Goal: Book appointment/travel/reservation

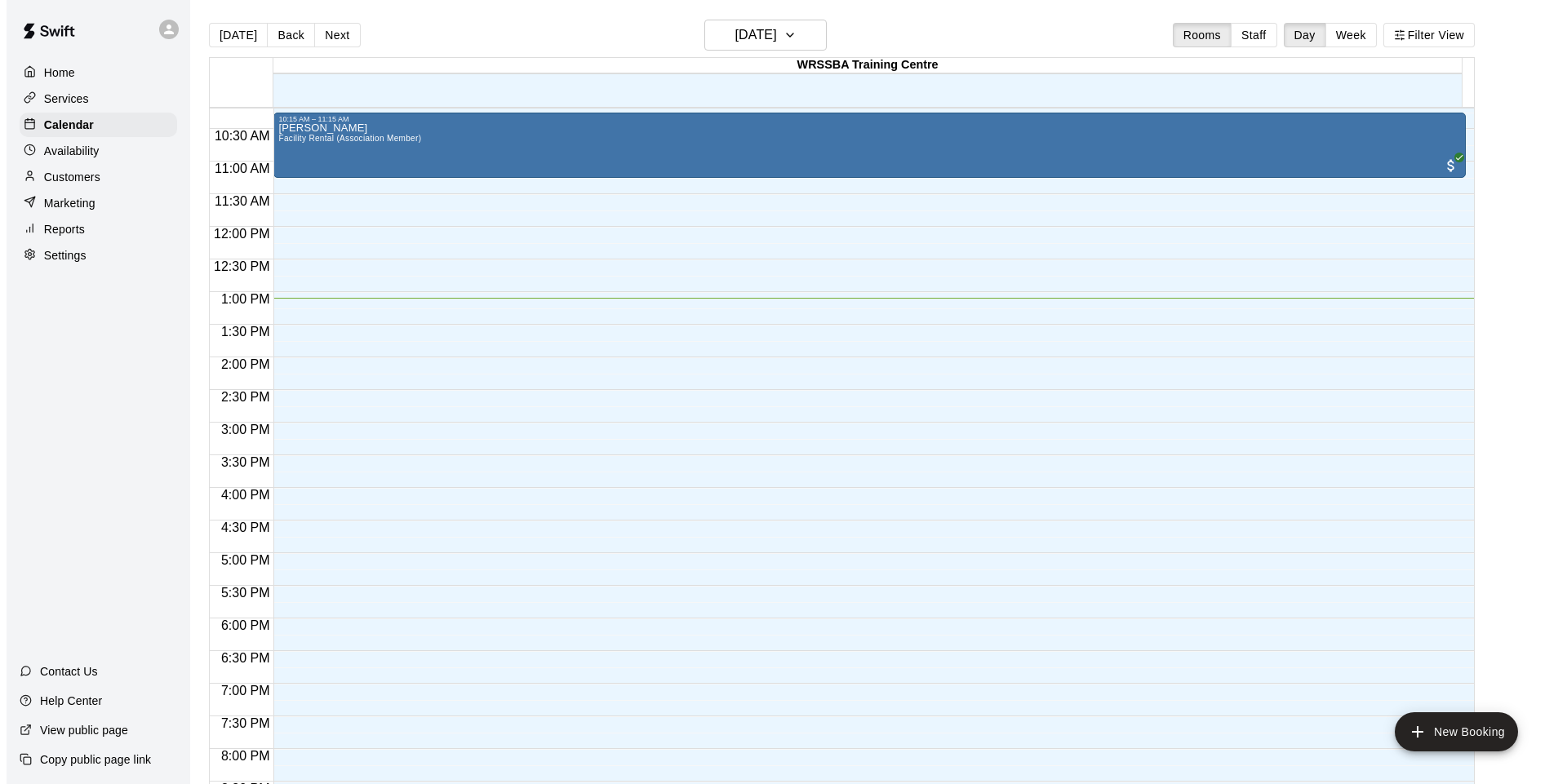
scroll to position [659, 0]
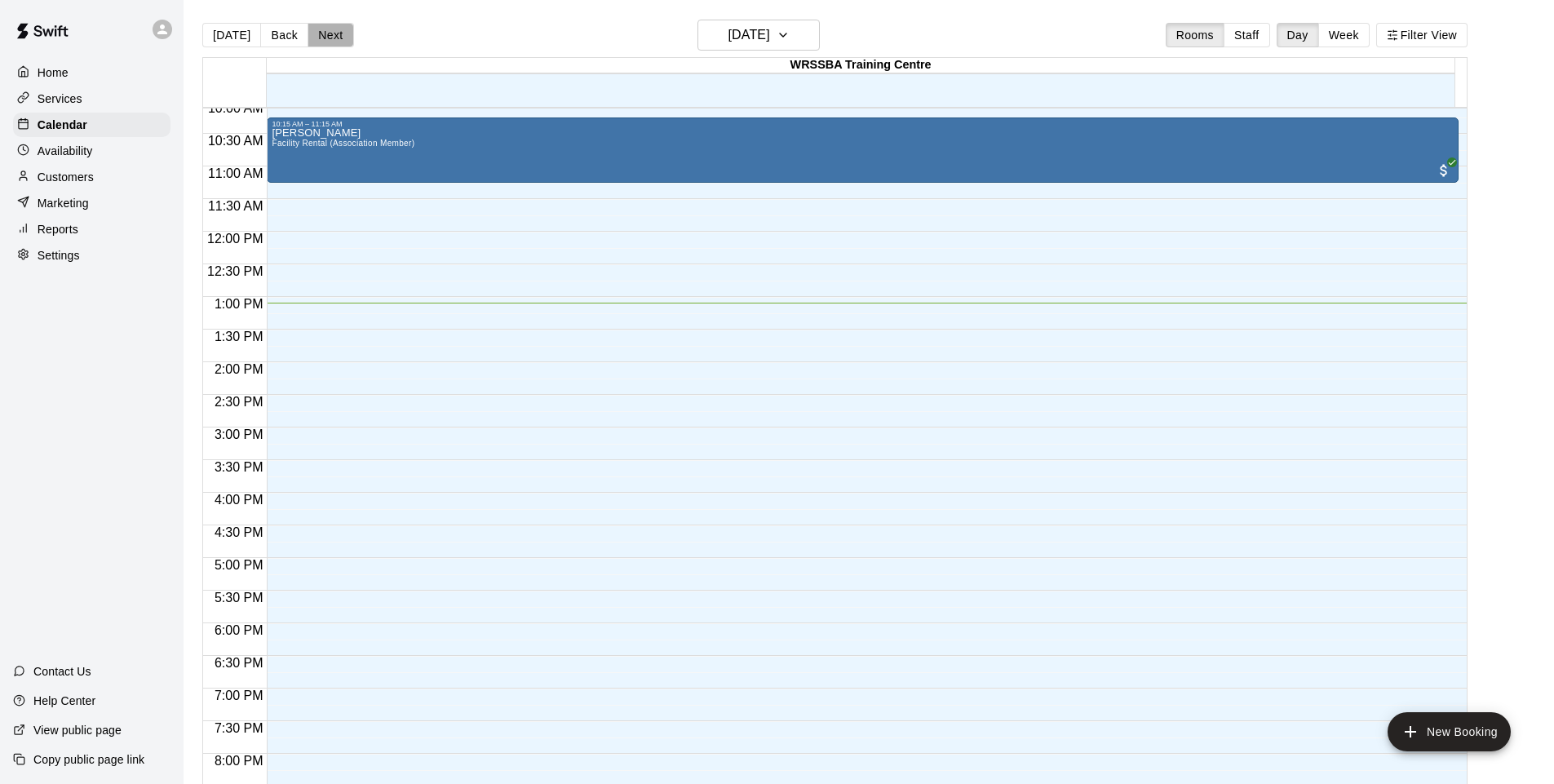
click at [317, 33] on button "Next" at bounding box center [330, 35] width 45 height 25
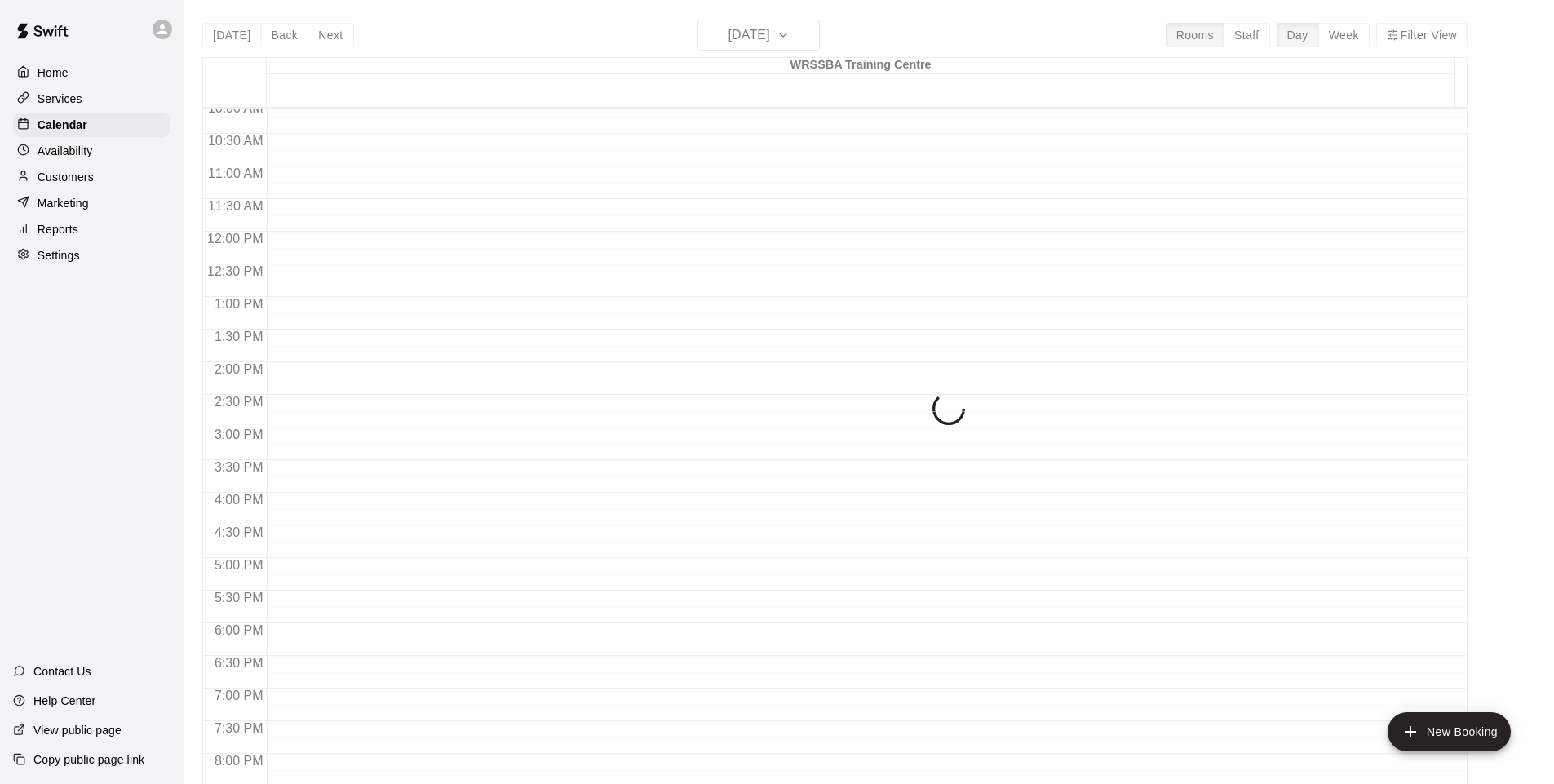
click at [317, 33] on div "[DATE] Back [DATE][DATE] Rooms Staff Day Week Filter View WRSSBA Training Centr…" at bounding box center [834, 411] width 1265 height 784
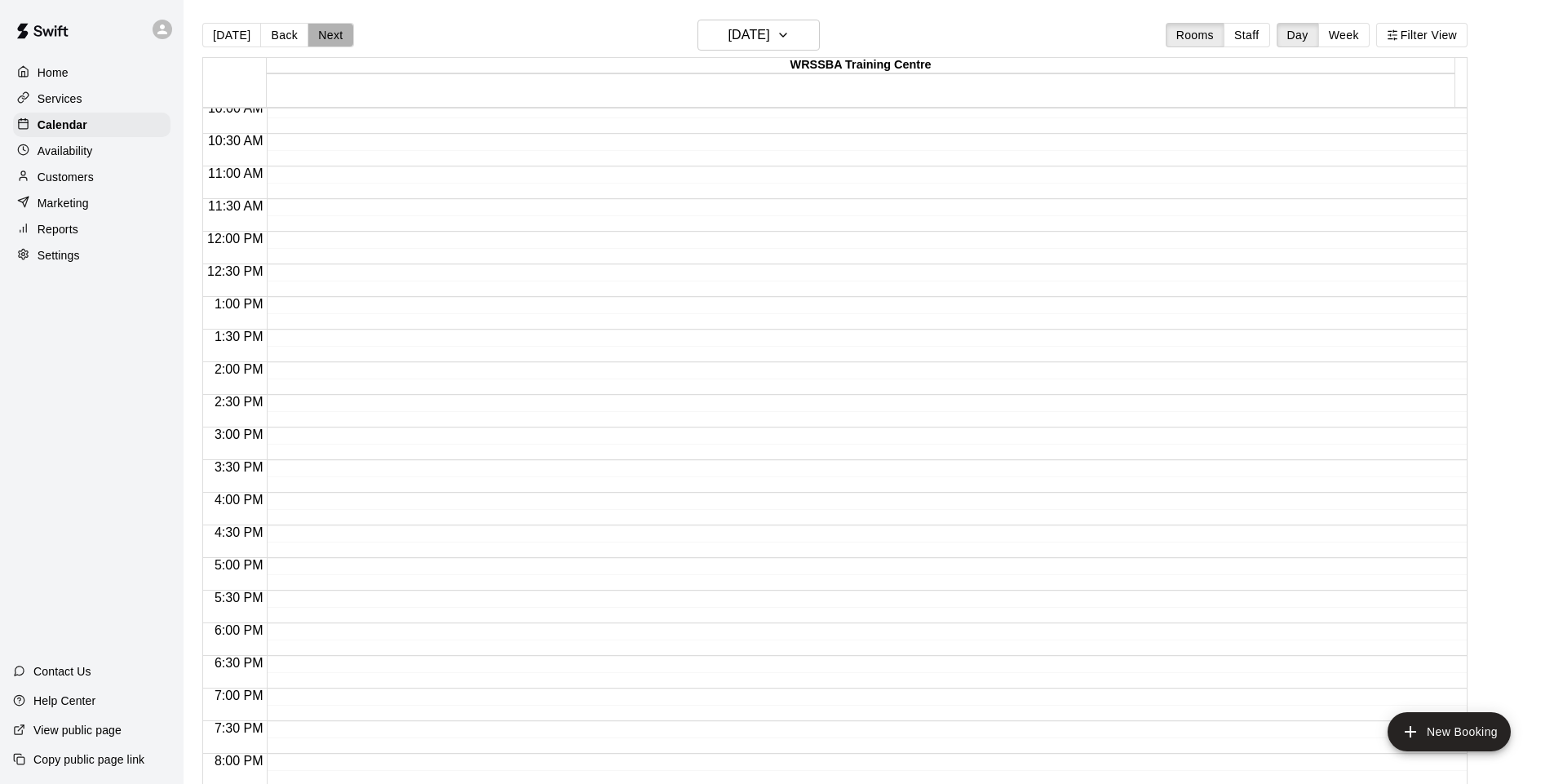
click at [334, 42] on button "Next" at bounding box center [330, 35] width 45 height 25
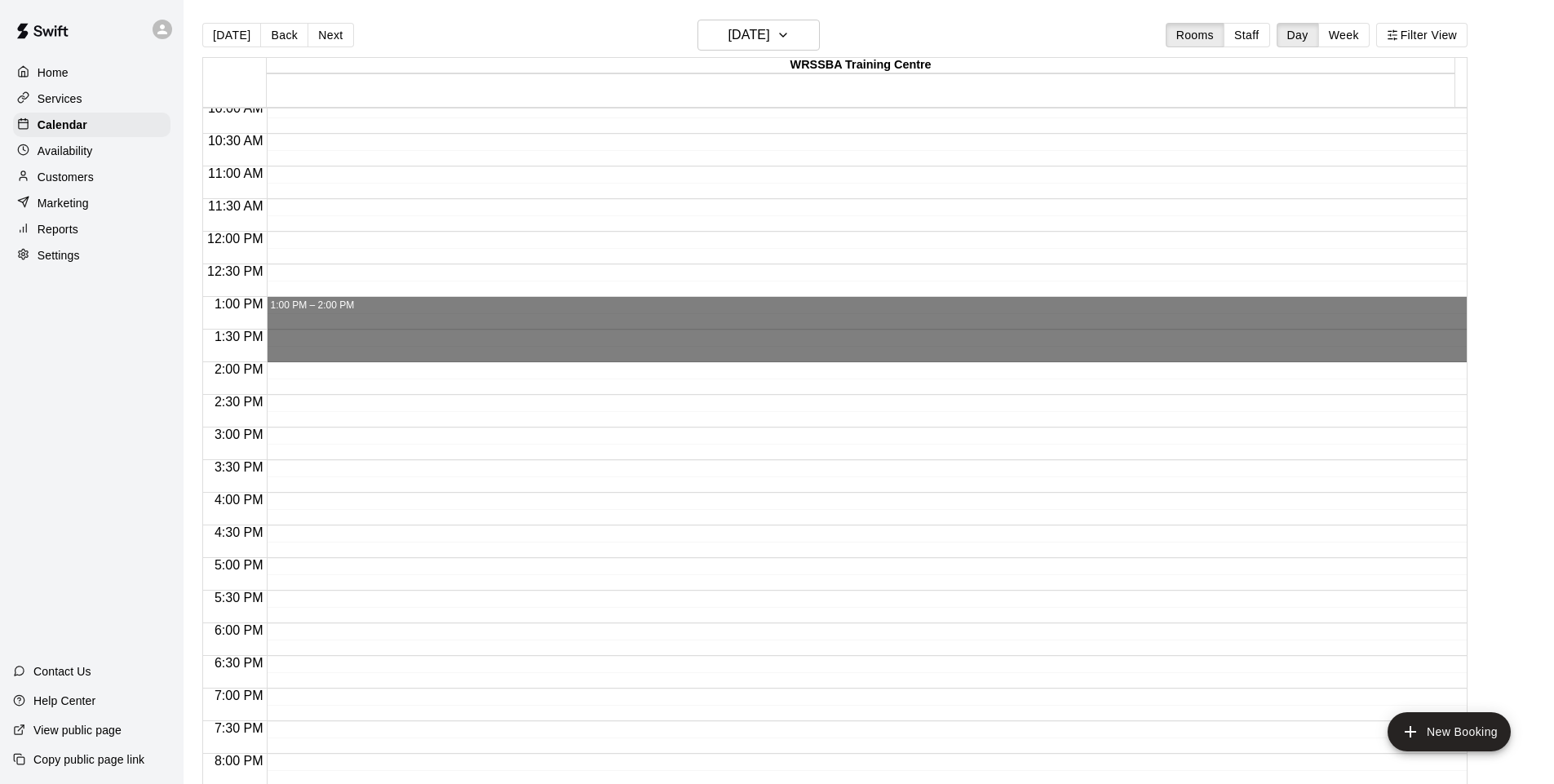
drag, startPoint x: 380, startPoint y: 307, endPoint x: 379, endPoint y: 349, distance: 42.0
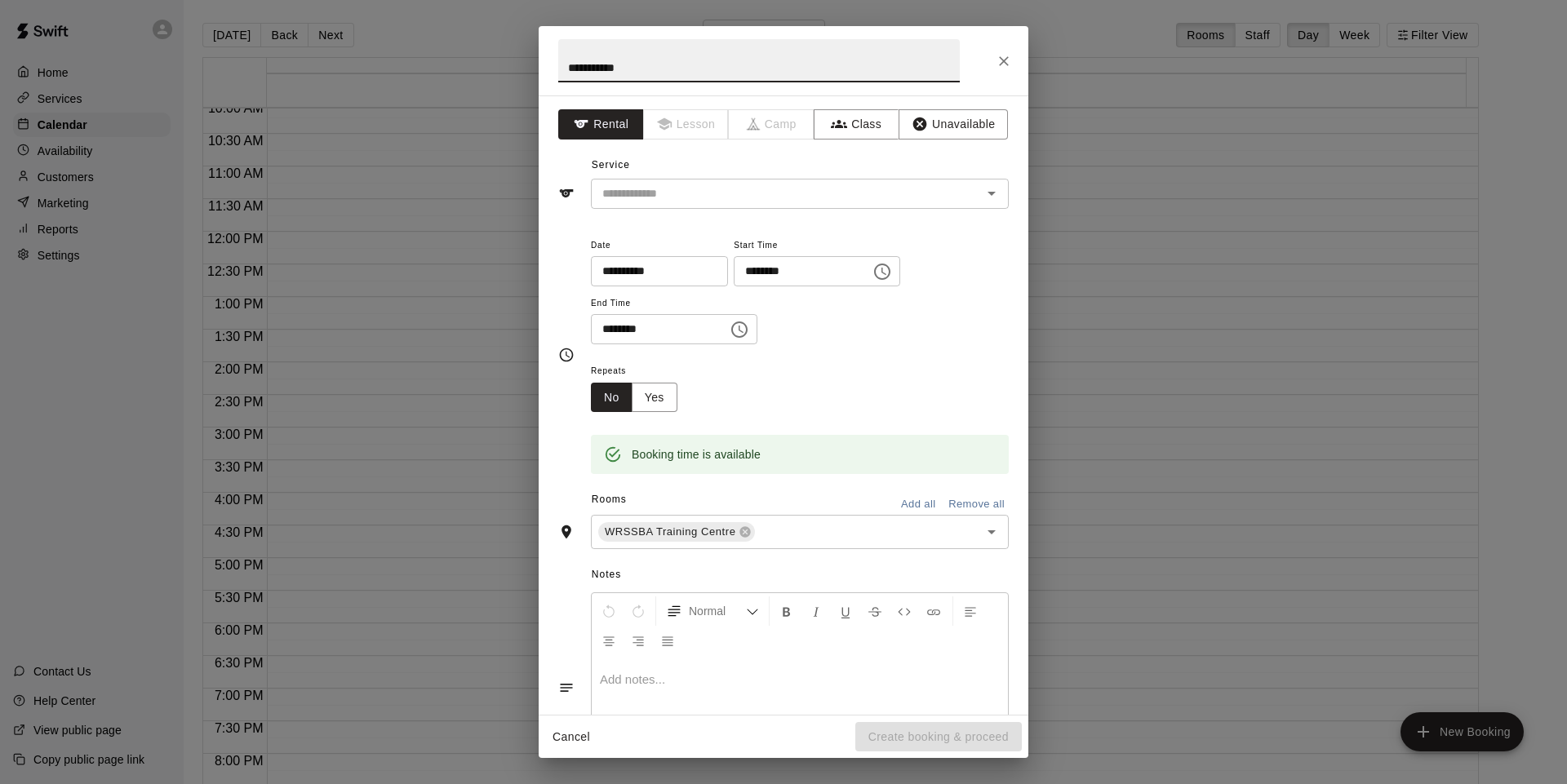
type input "**********"
click at [633, 203] on input "text" at bounding box center [775, 194] width 360 height 21
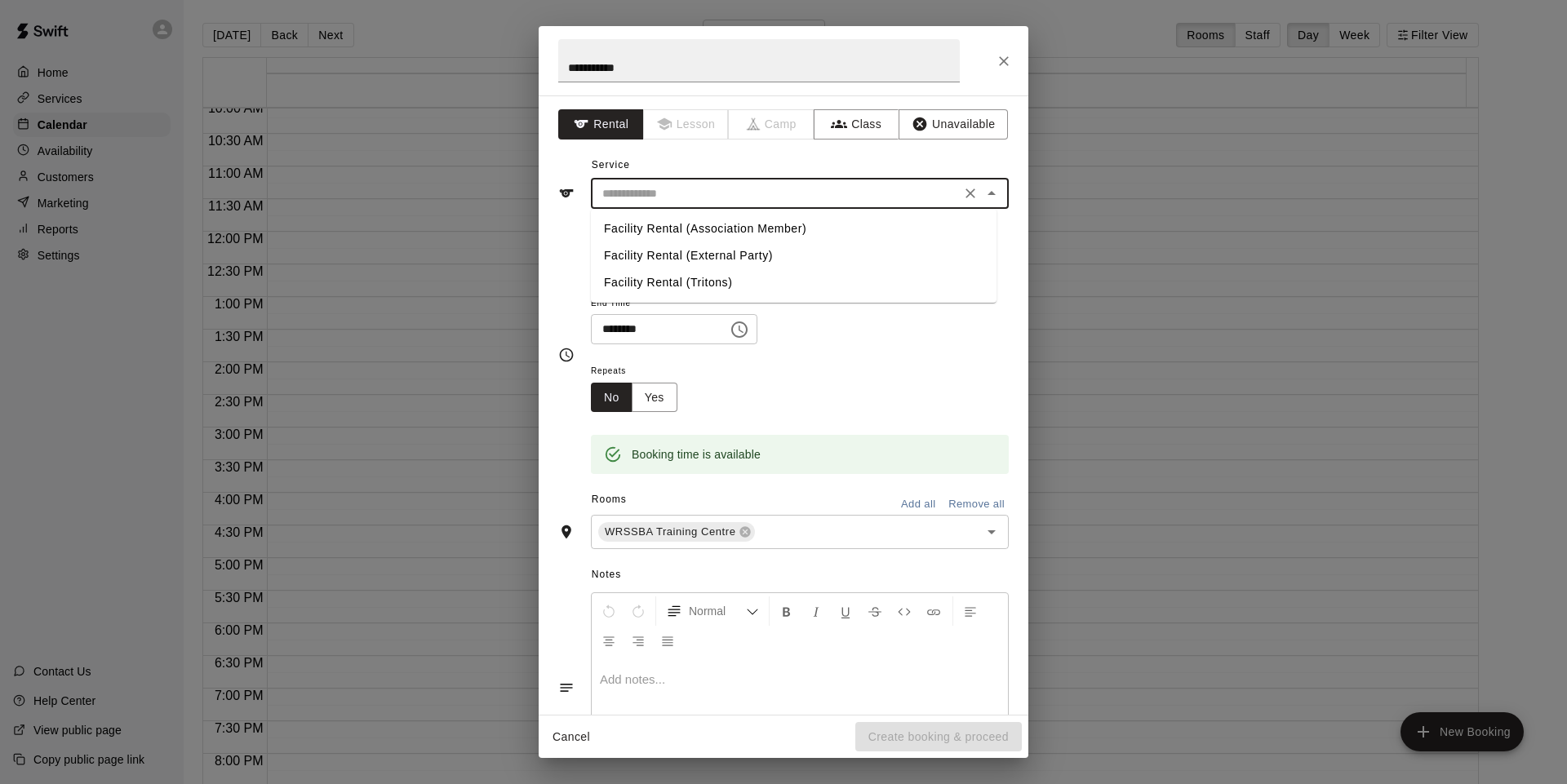
click at [654, 233] on li "Facility Rental (Association Member)" at bounding box center [794, 228] width 406 height 27
type input "**********"
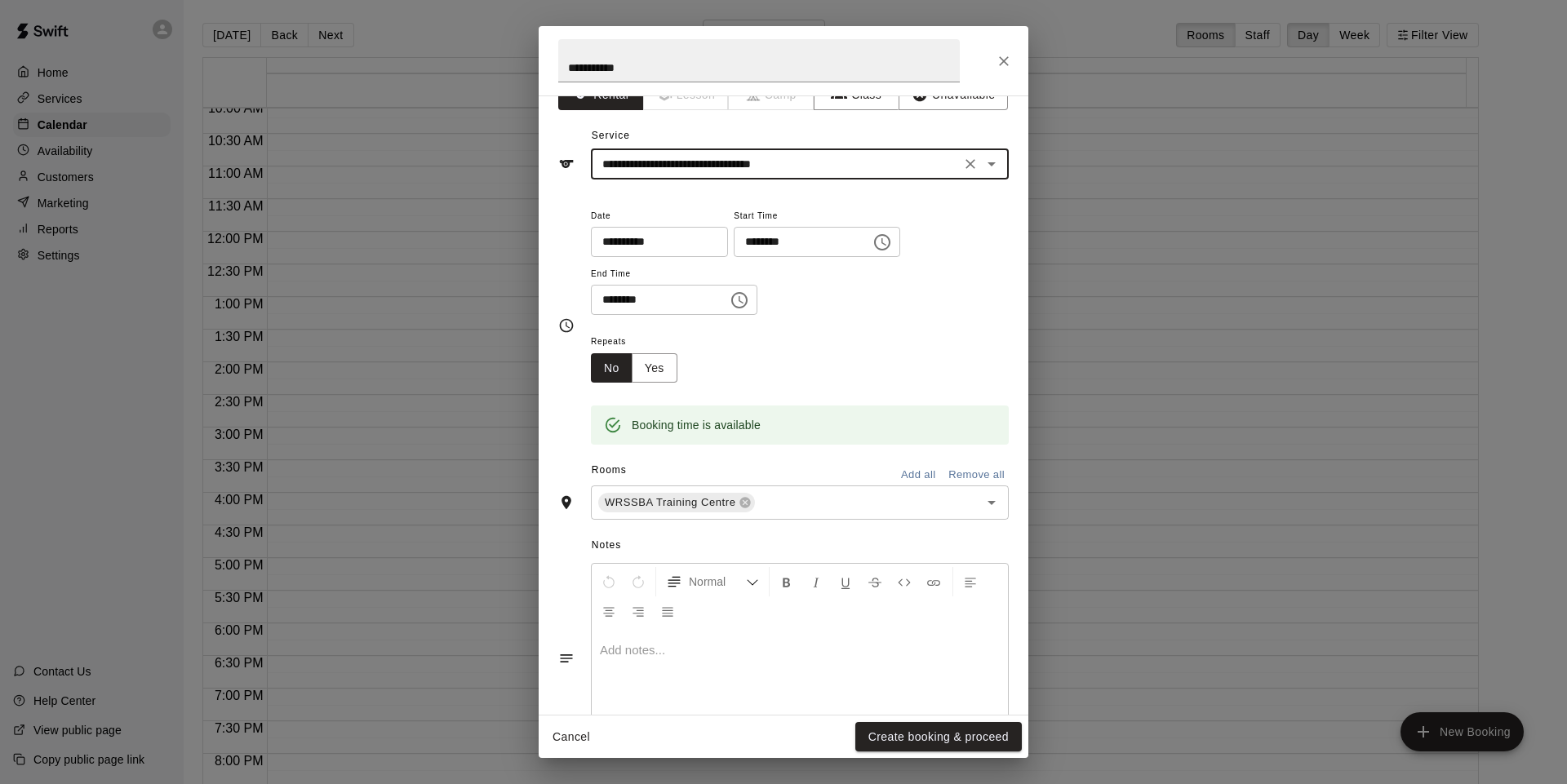
scroll to position [98, 0]
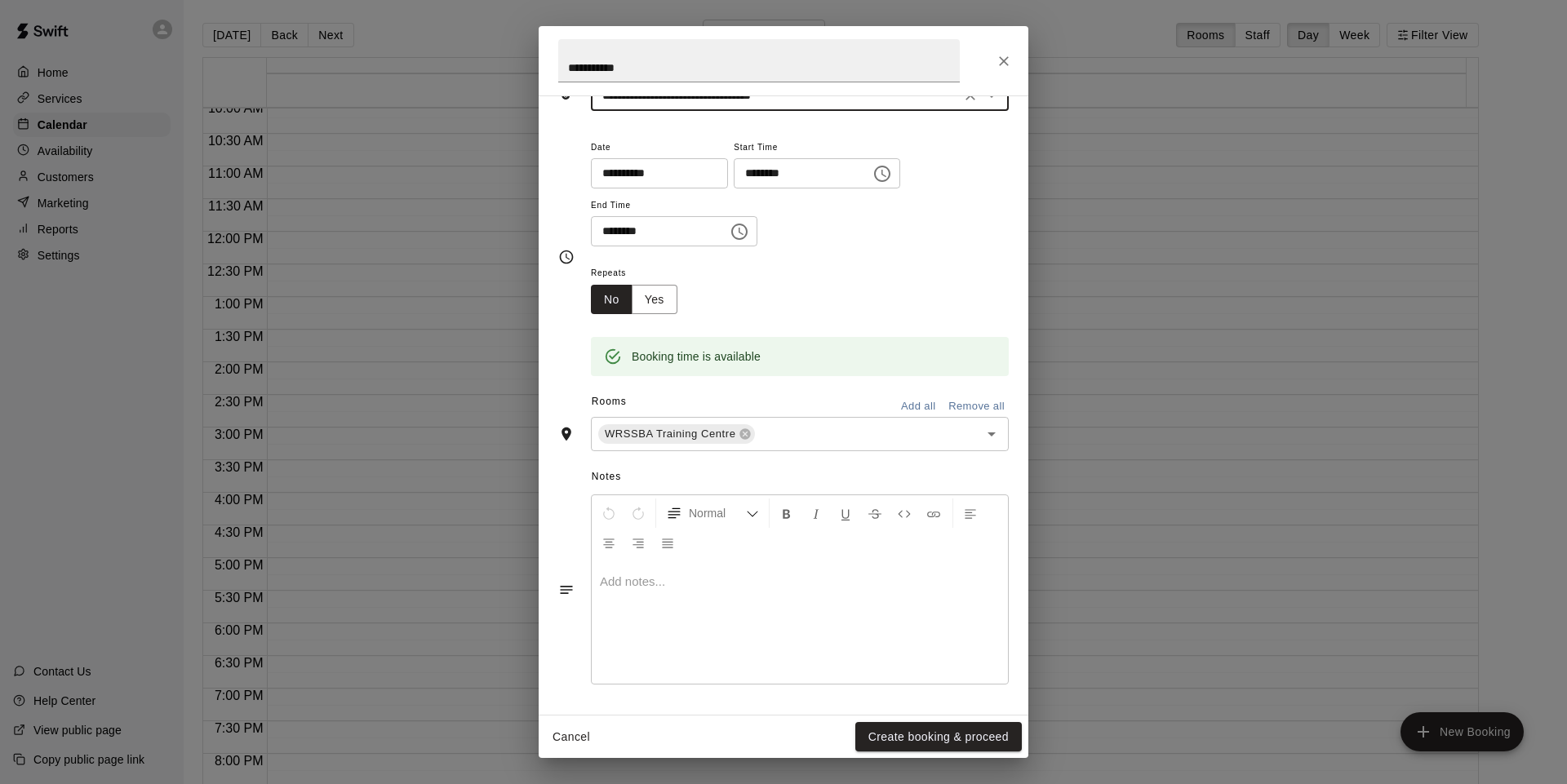
click at [984, 742] on button "Create booking & proceed" at bounding box center [938, 737] width 166 height 30
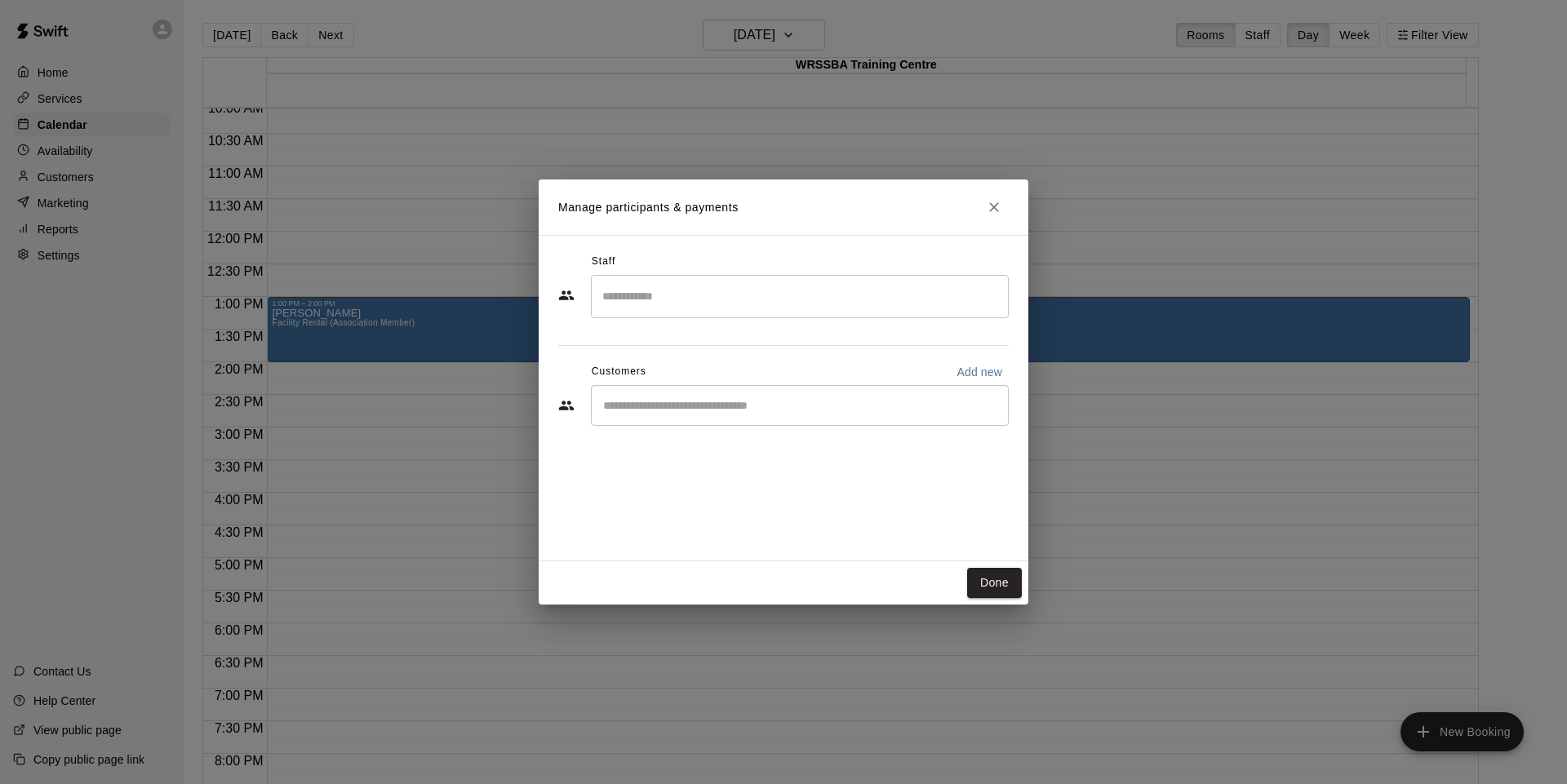
click at [701, 396] on div "​" at bounding box center [800, 405] width 418 height 41
type input "*"
click at [981, 578] on button "Done" at bounding box center [994, 583] width 55 height 30
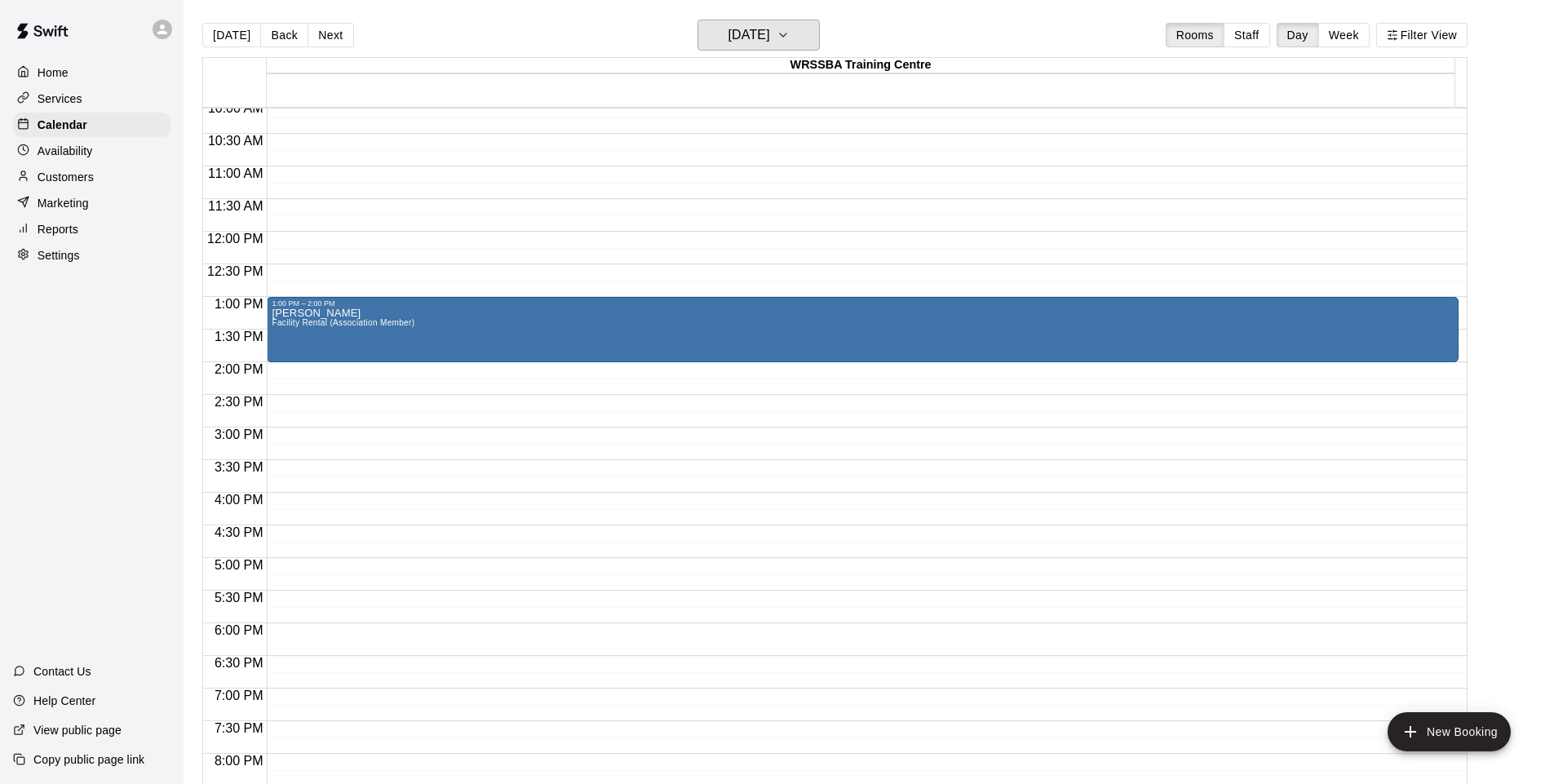
click at [728, 39] on h6 "[DATE]" at bounding box center [749, 35] width 42 height 23
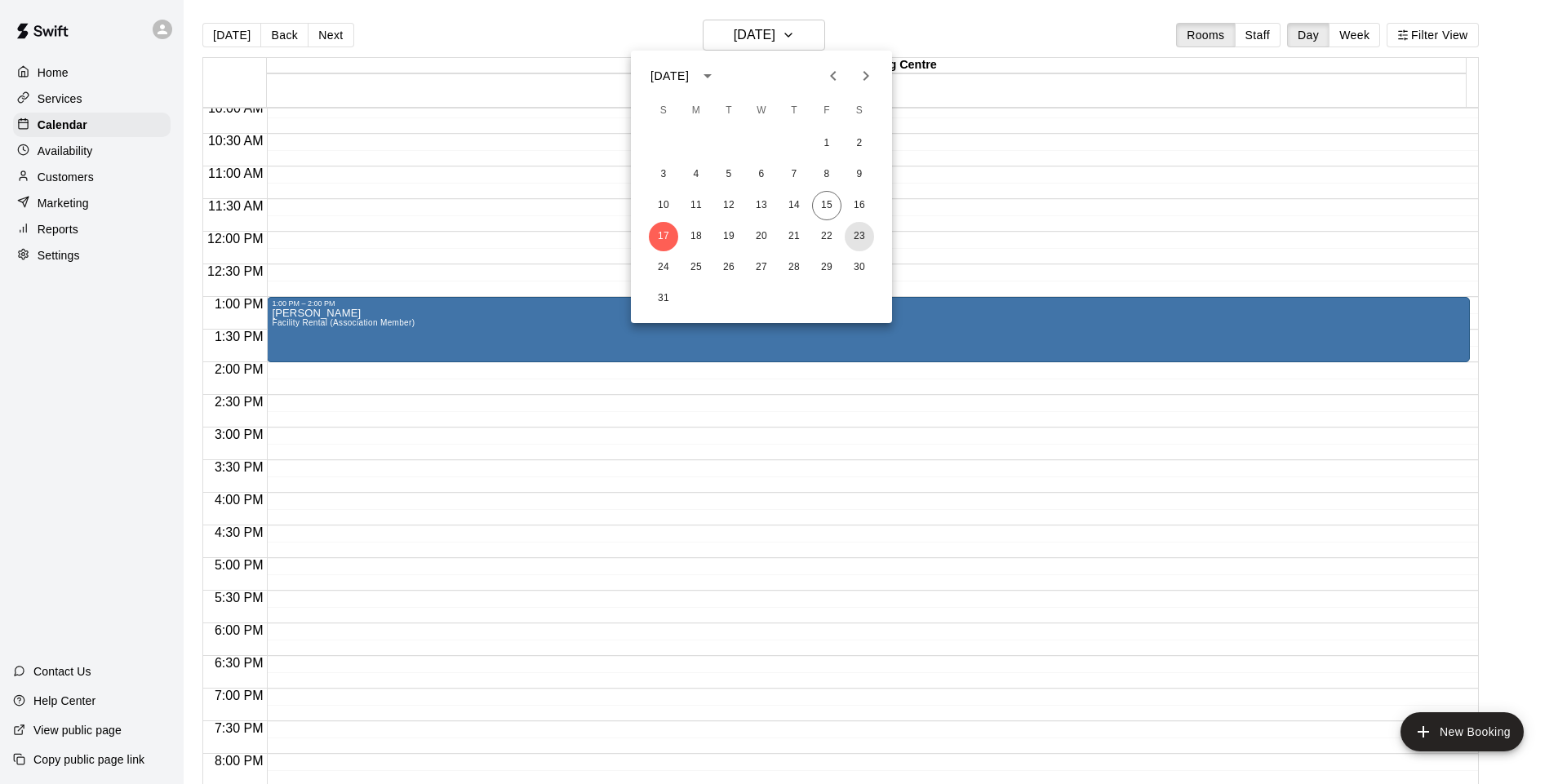
click at [859, 233] on button "23" at bounding box center [859, 236] width 29 height 29
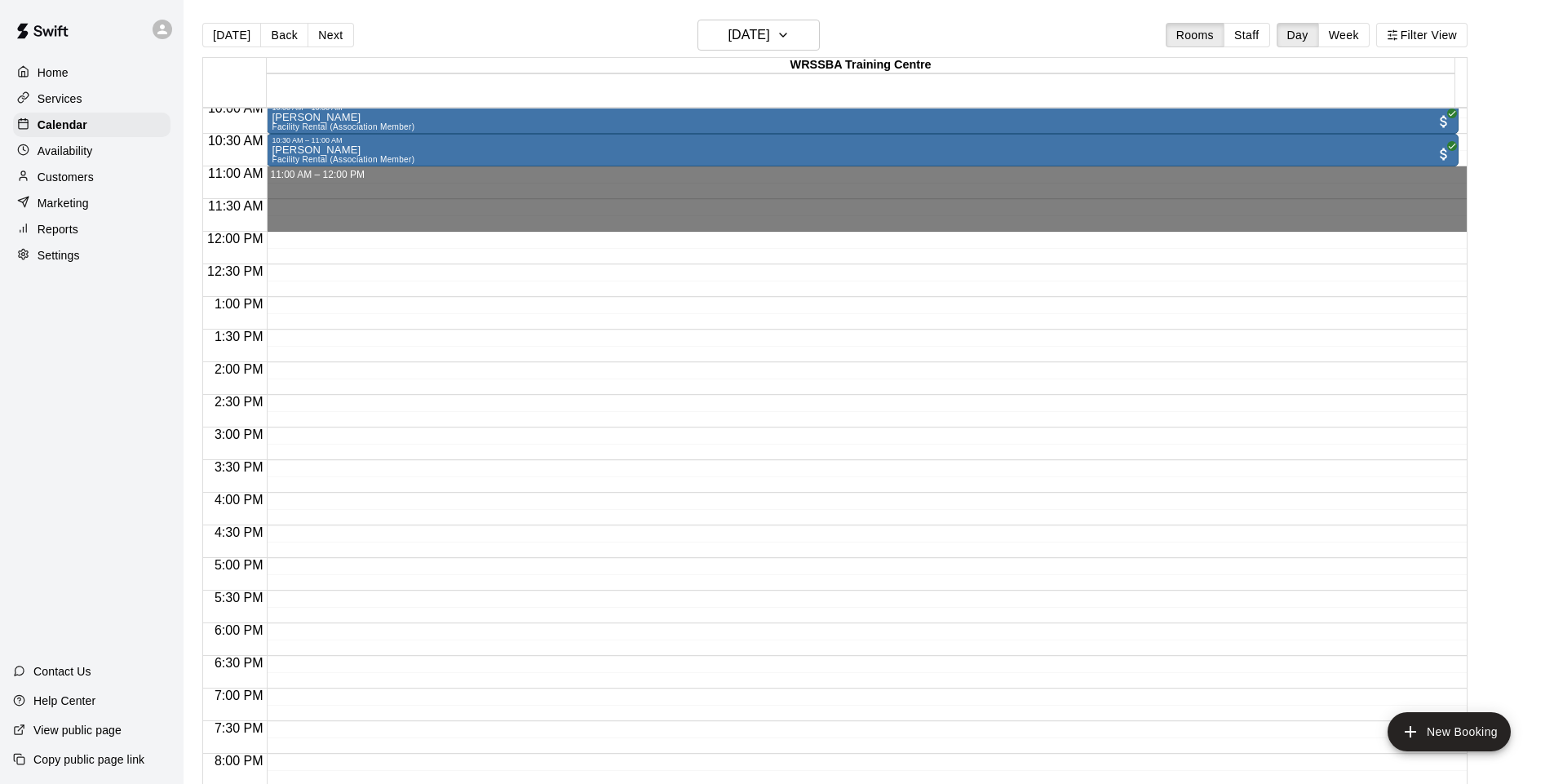
drag, startPoint x: 386, startPoint y: 176, endPoint x: 386, endPoint y: 219, distance: 43.0
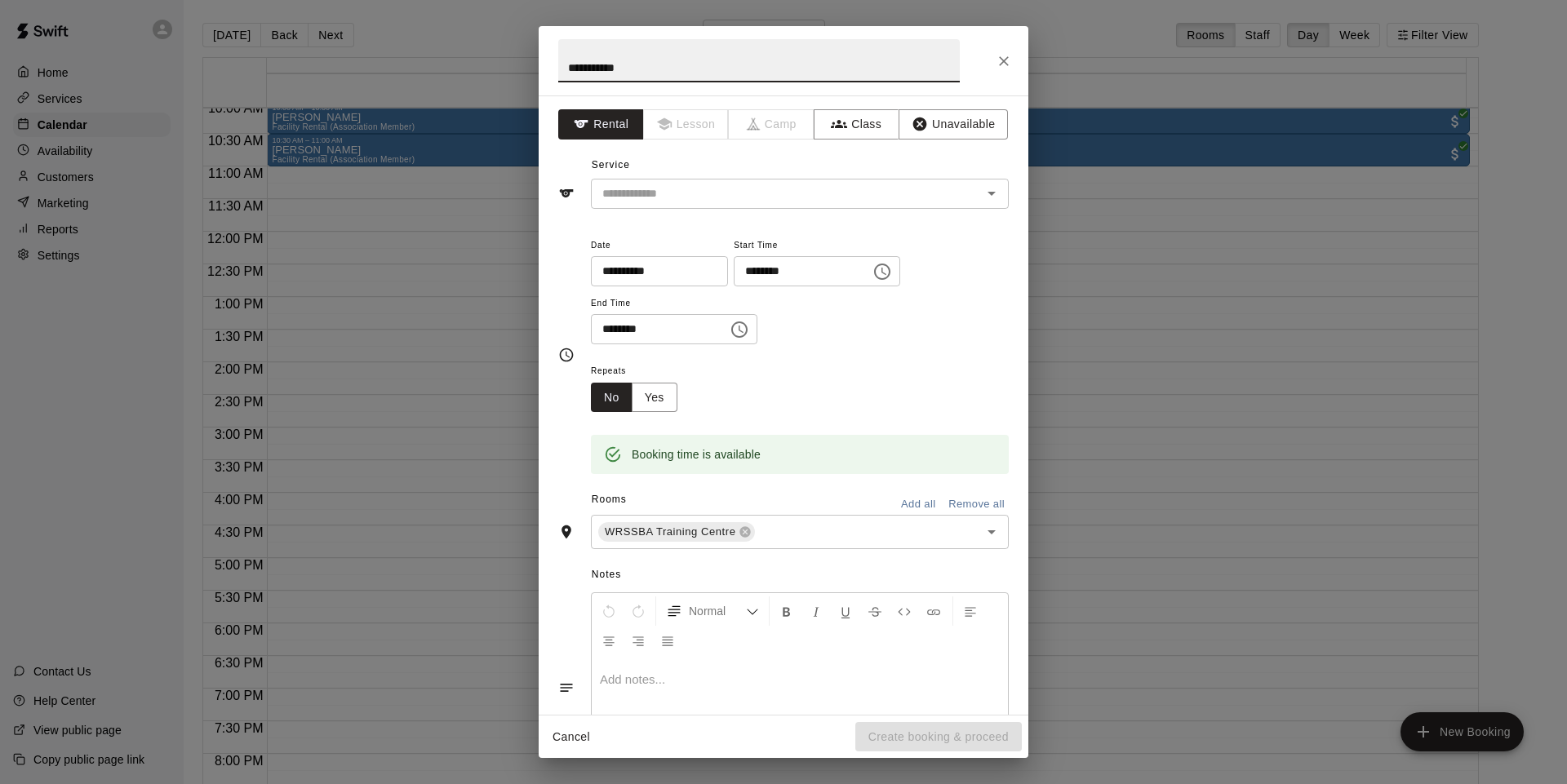
type input "**********"
click at [676, 193] on input "text" at bounding box center [775, 194] width 360 height 21
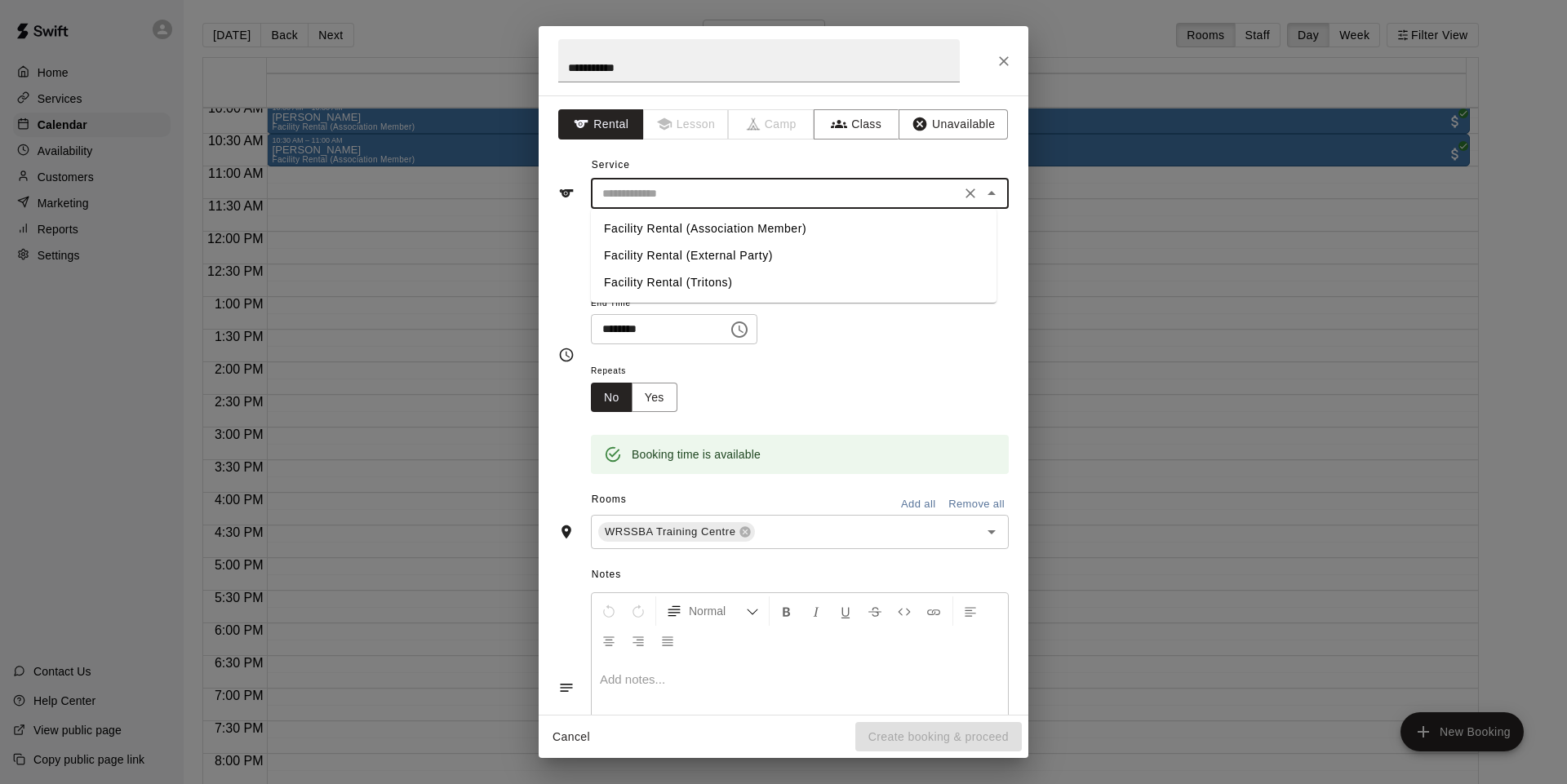
click at [678, 233] on li "Facility Rental (Association Member)" at bounding box center [794, 228] width 406 height 27
type input "**********"
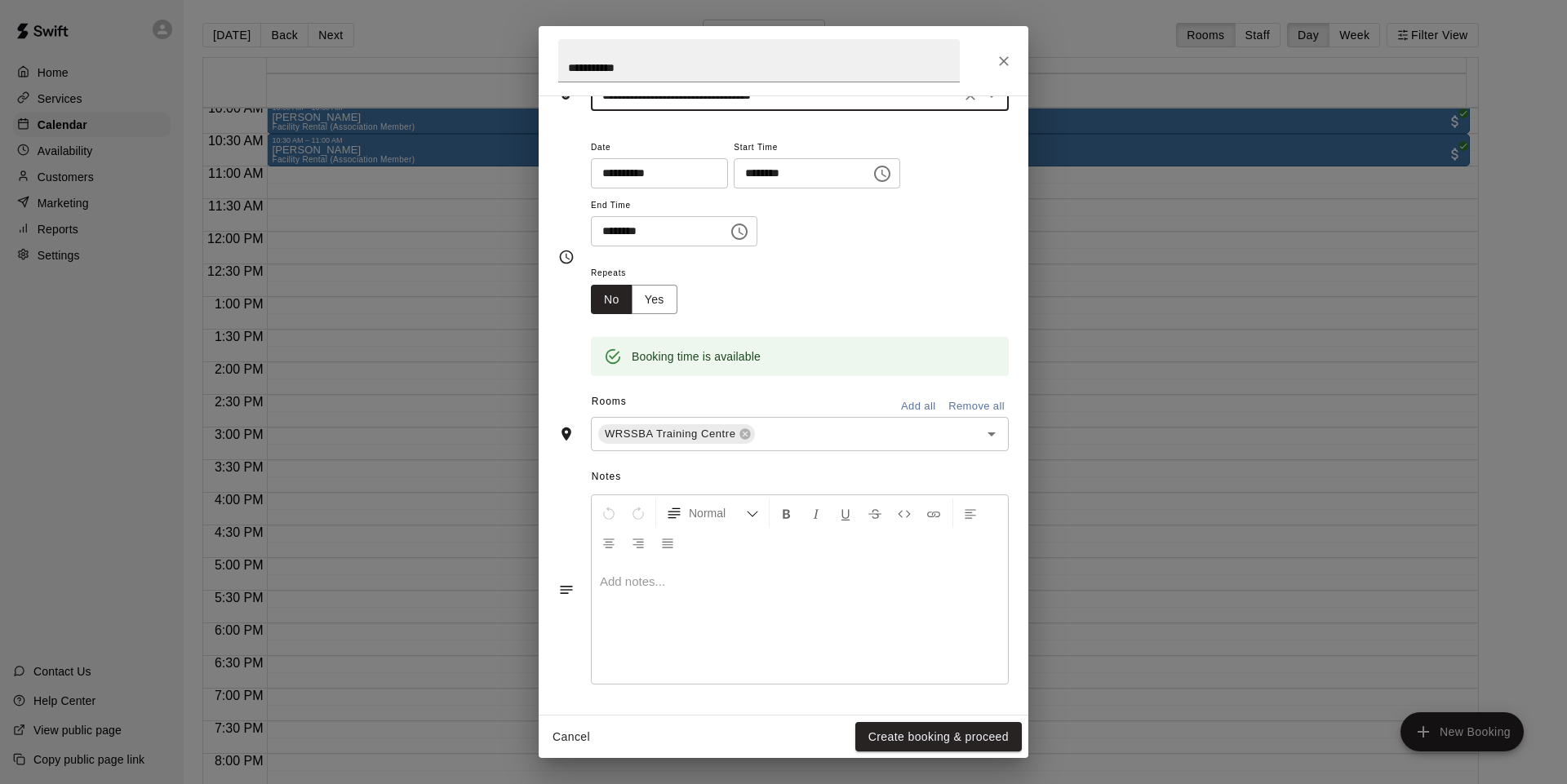
click at [962, 732] on button "Create booking & proceed" at bounding box center [938, 737] width 166 height 30
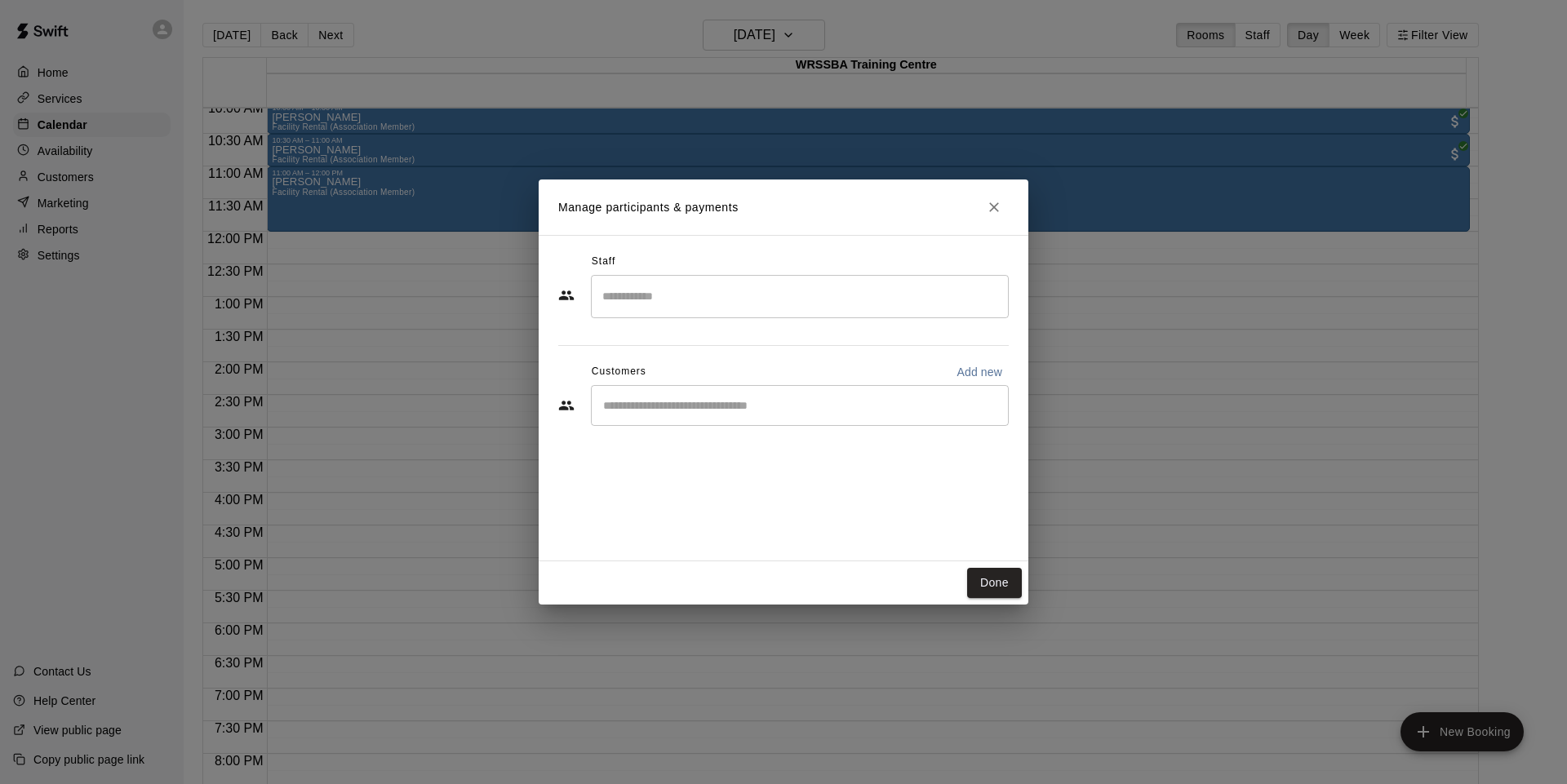
click at [995, 584] on button "Done" at bounding box center [994, 583] width 55 height 30
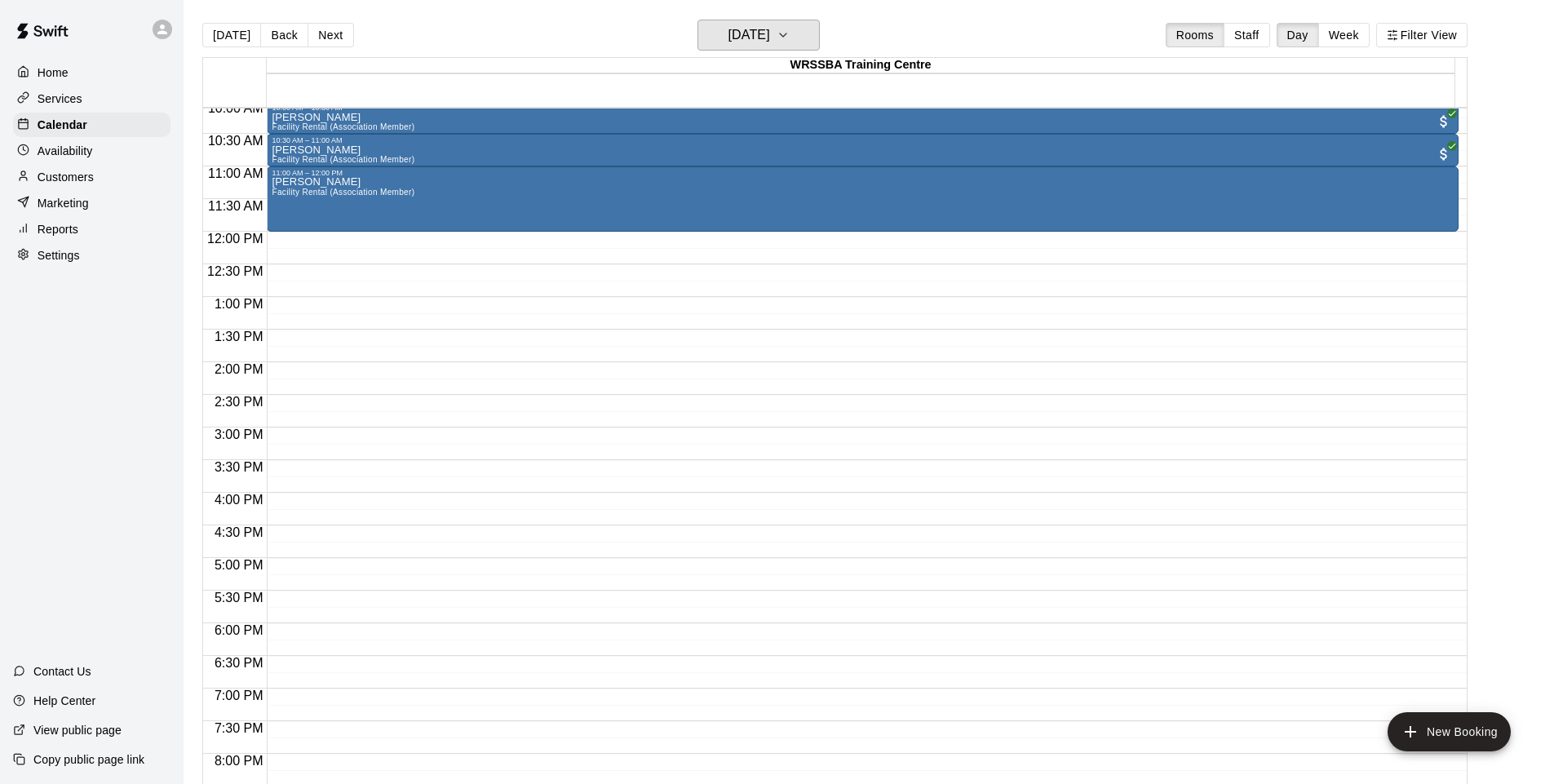
click at [743, 33] on h6 "[DATE]" at bounding box center [749, 35] width 42 height 23
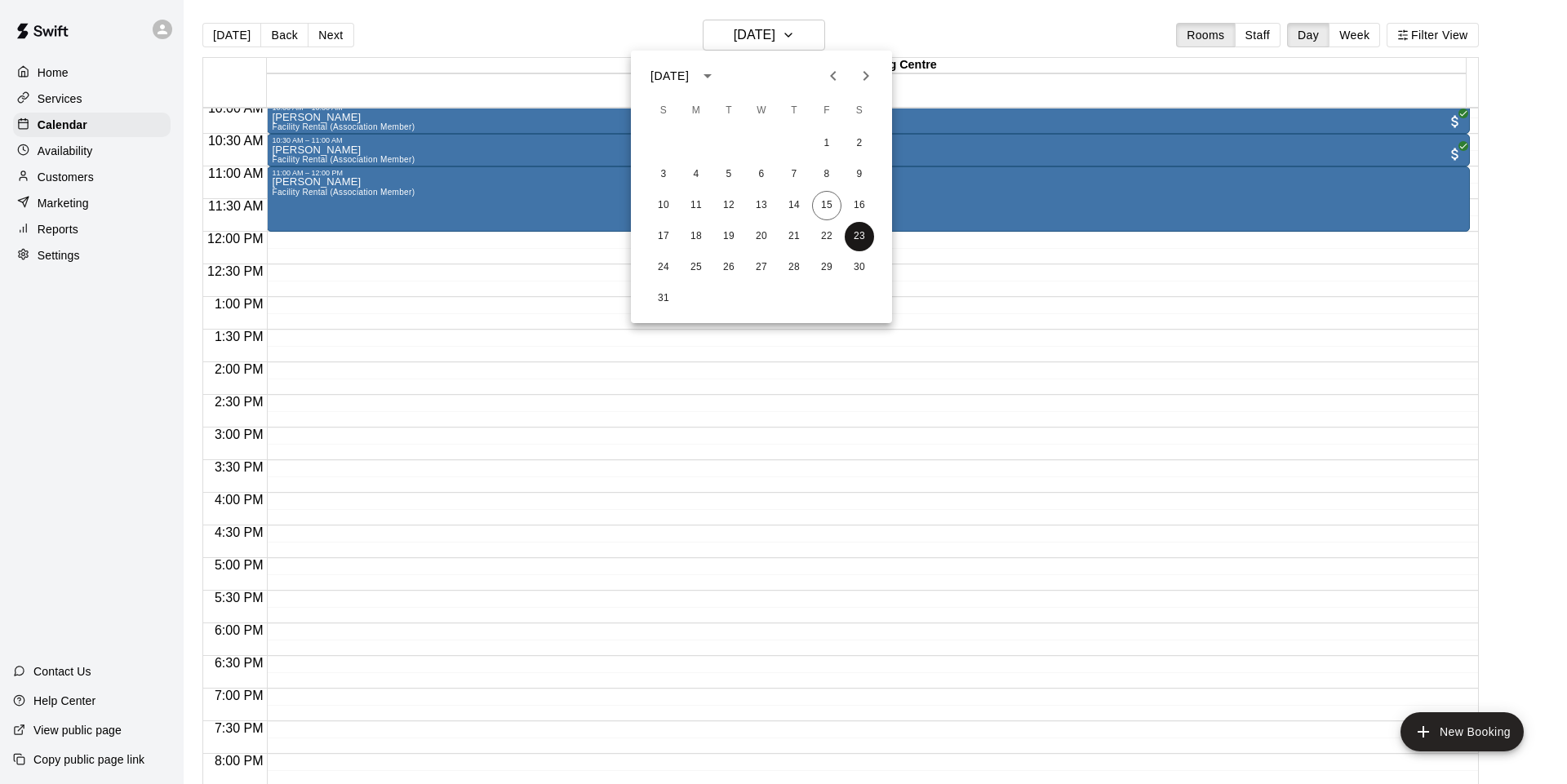
click at [856, 244] on button "23" at bounding box center [859, 236] width 29 height 29
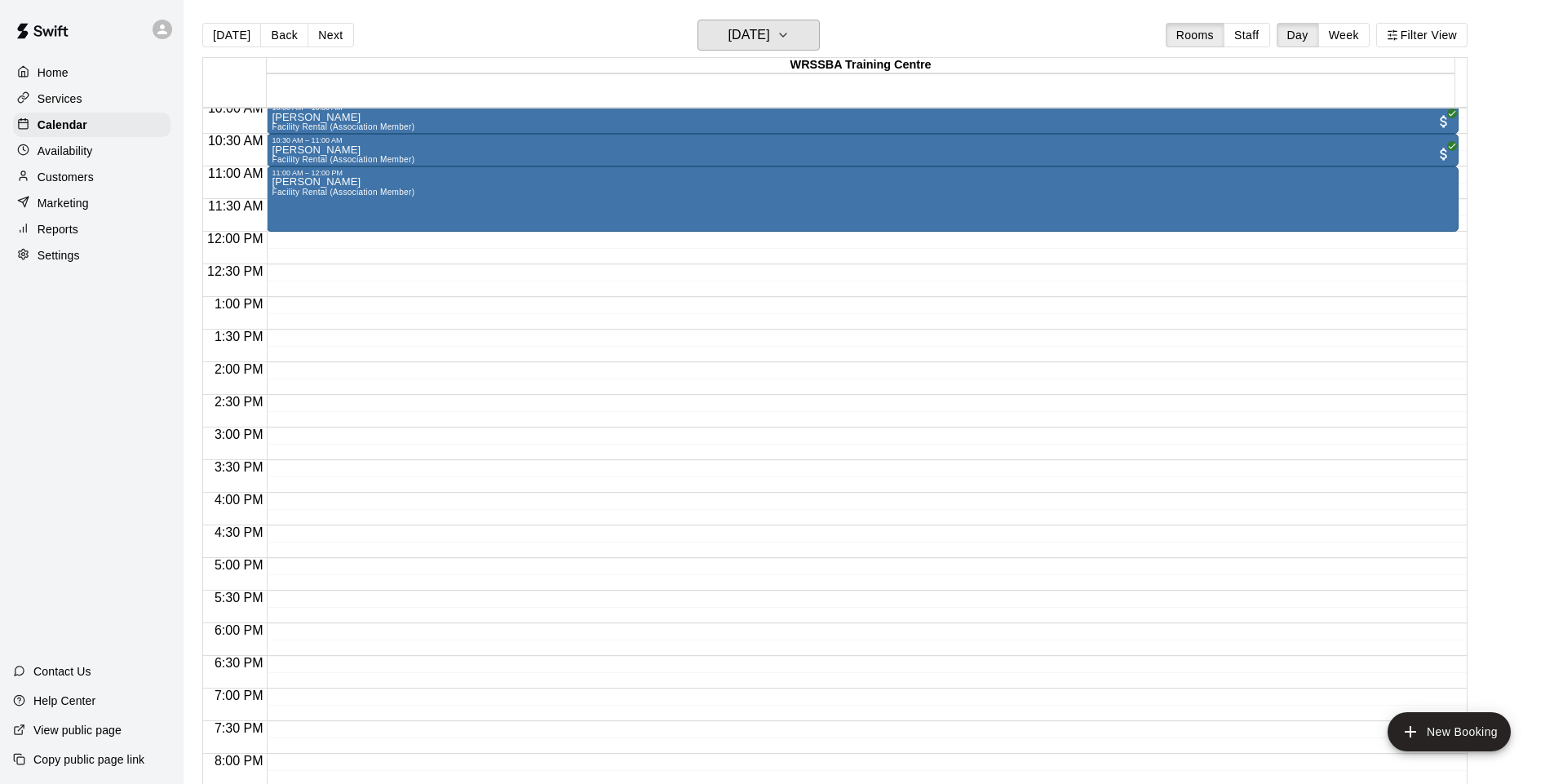
click at [744, 44] on h6 "[DATE]" at bounding box center [749, 35] width 42 height 23
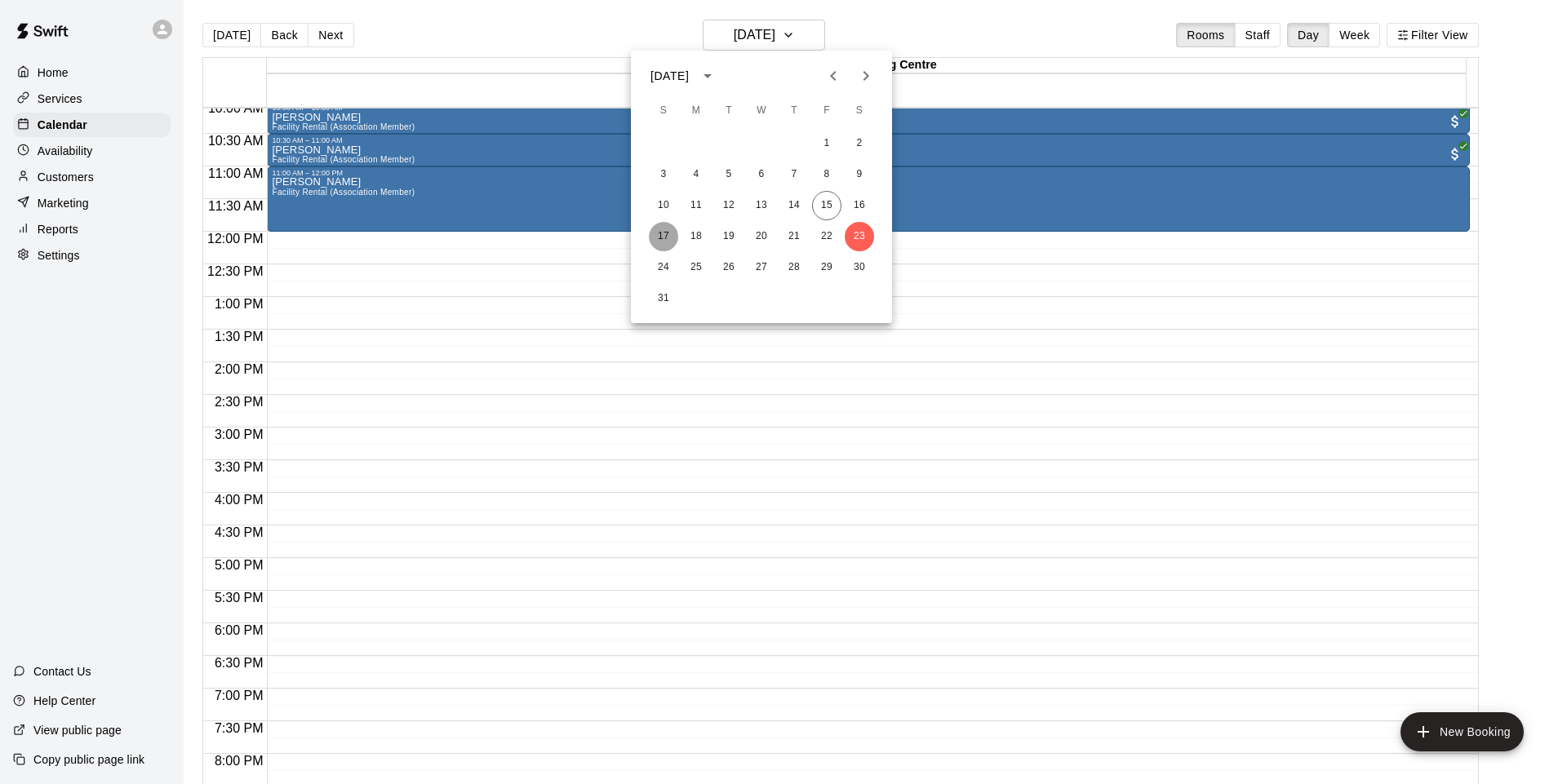
click at [666, 233] on button "17" at bounding box center [663, 236] width 29 height 29
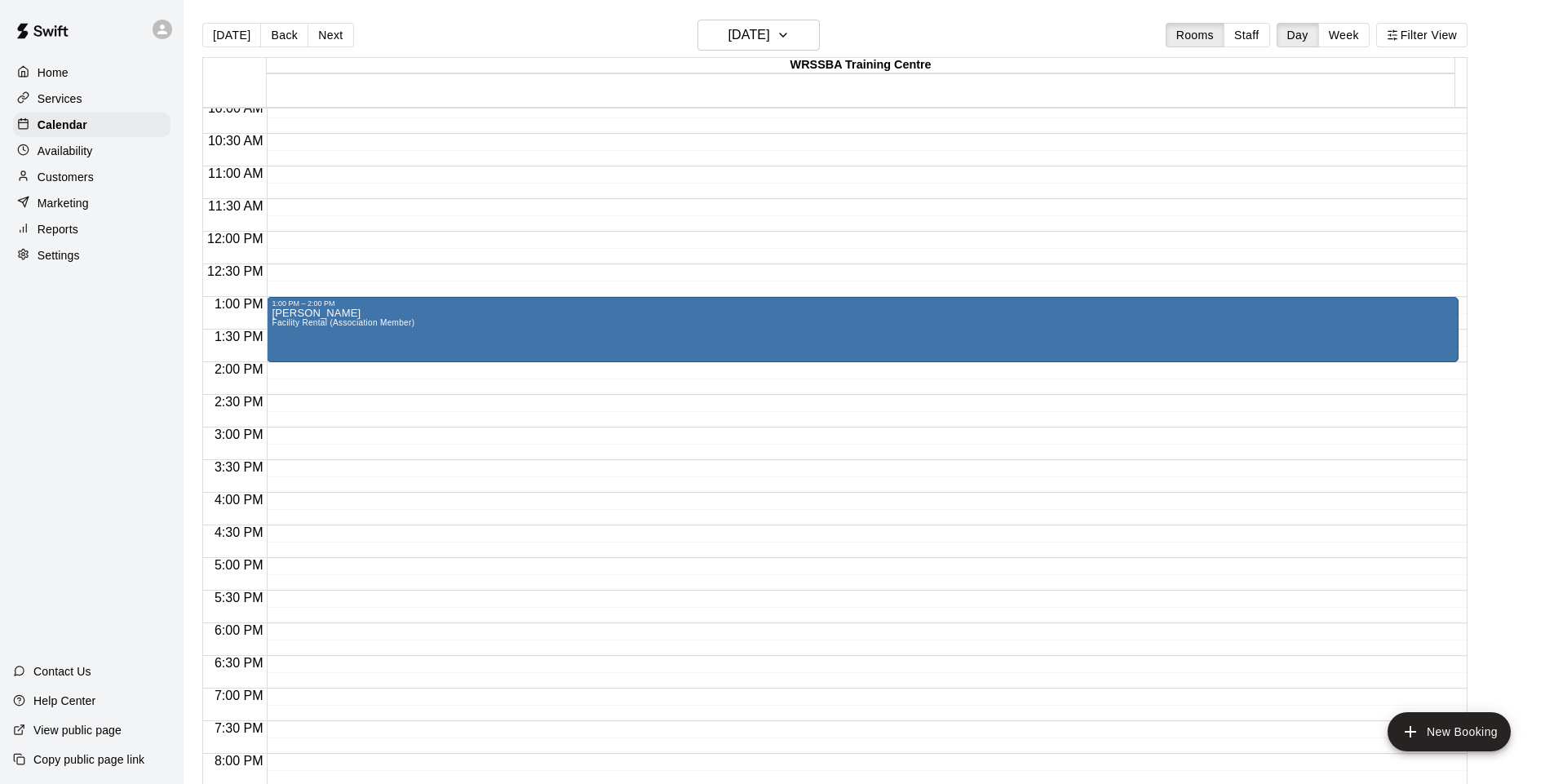
click at [439, 308] on div "1:00 PM – 2:00 PM" at bounding box center [862, 303] width 1182 height 8
click at [293, 392] on icon "delete" at bounding box center [287, 394] width 20 height 20
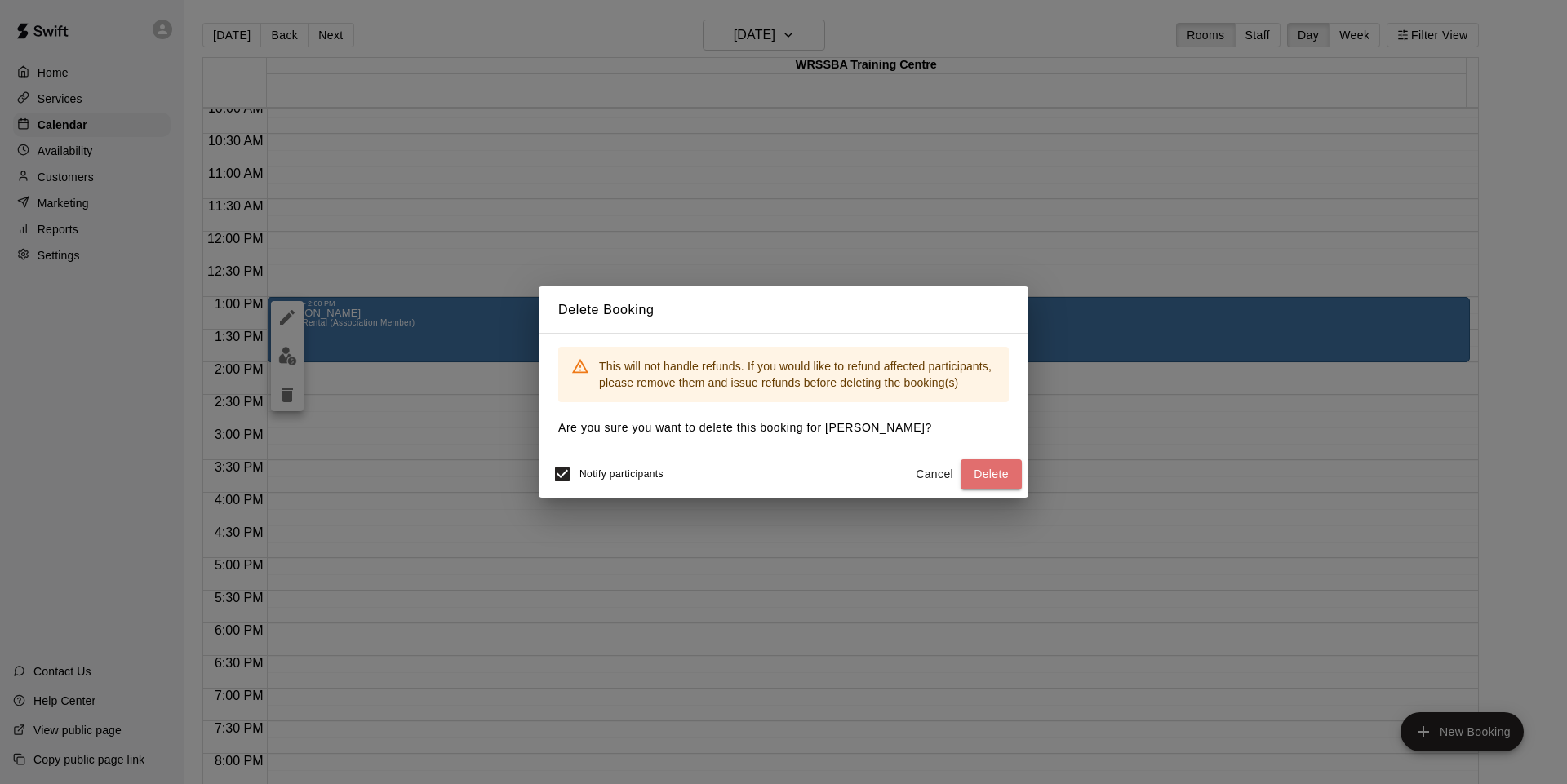
click at [984, 477] on button "Delete" at bounding box center [991, 475] width 61 height 30
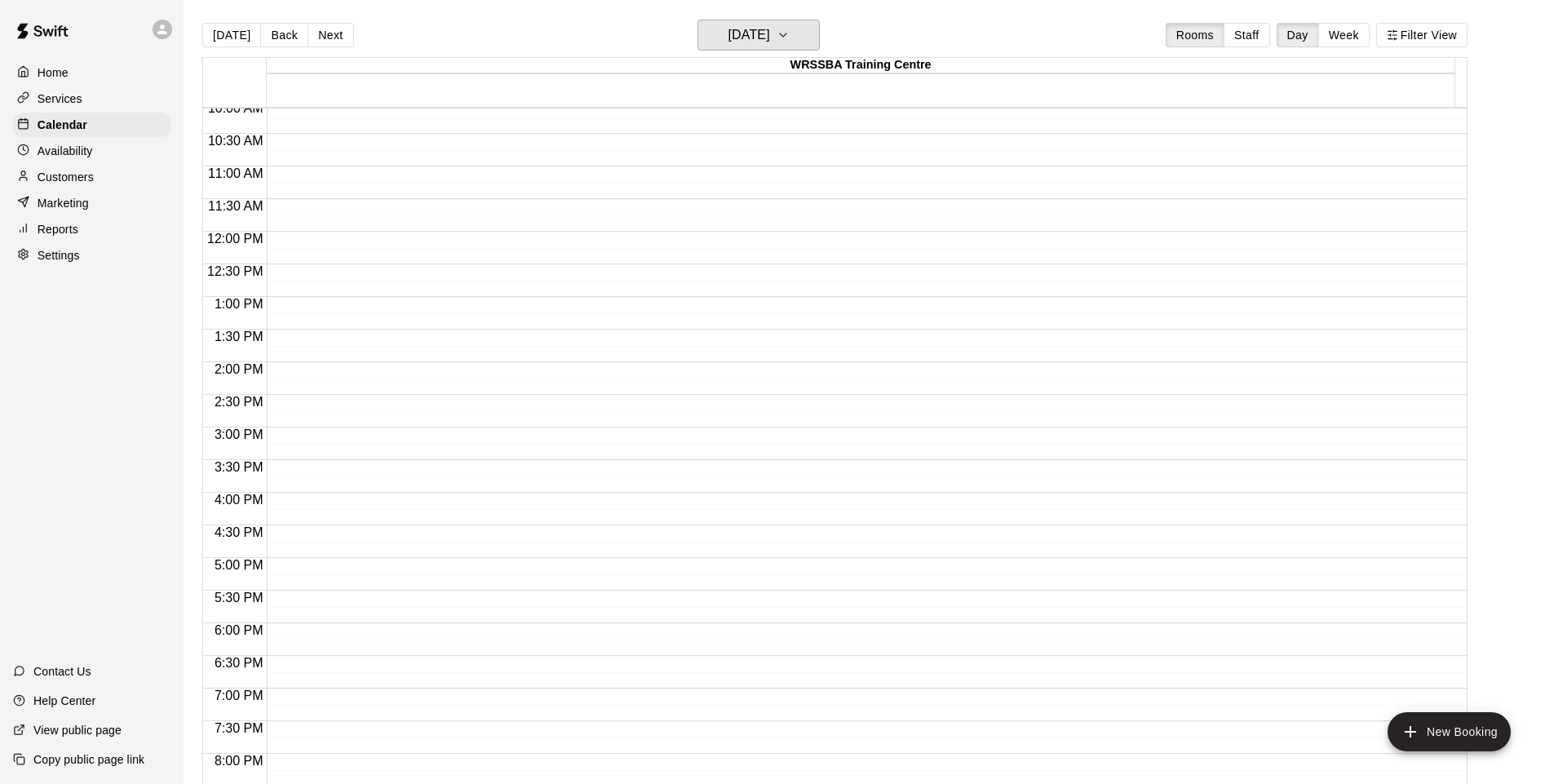
click at [735, 39] on h6 "[DATE]" at bounding box center [749, 35] width 42 height 23
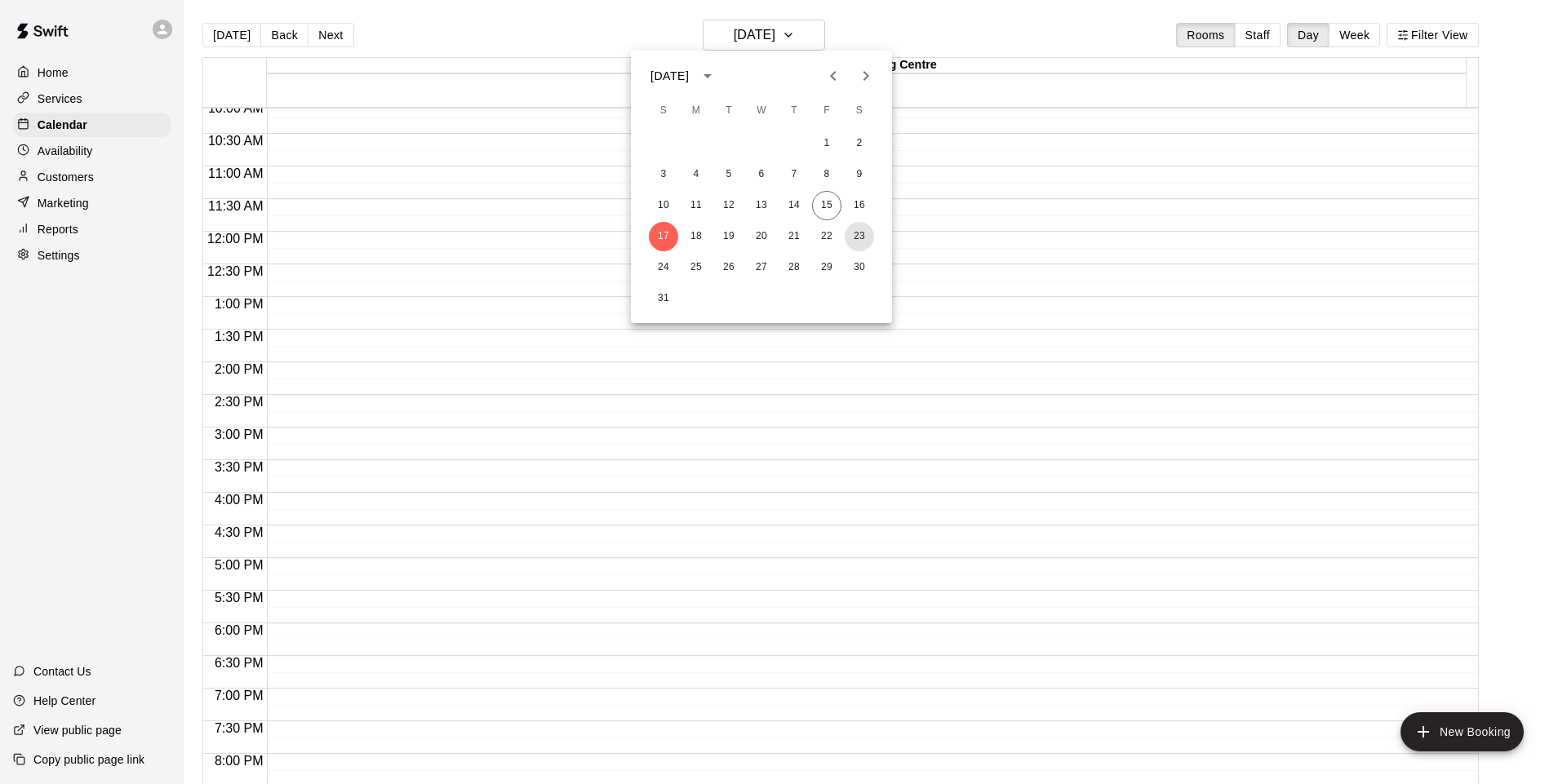
click at [856, 235] on button "23" at bounding box center [859, 236] width 29 height 29
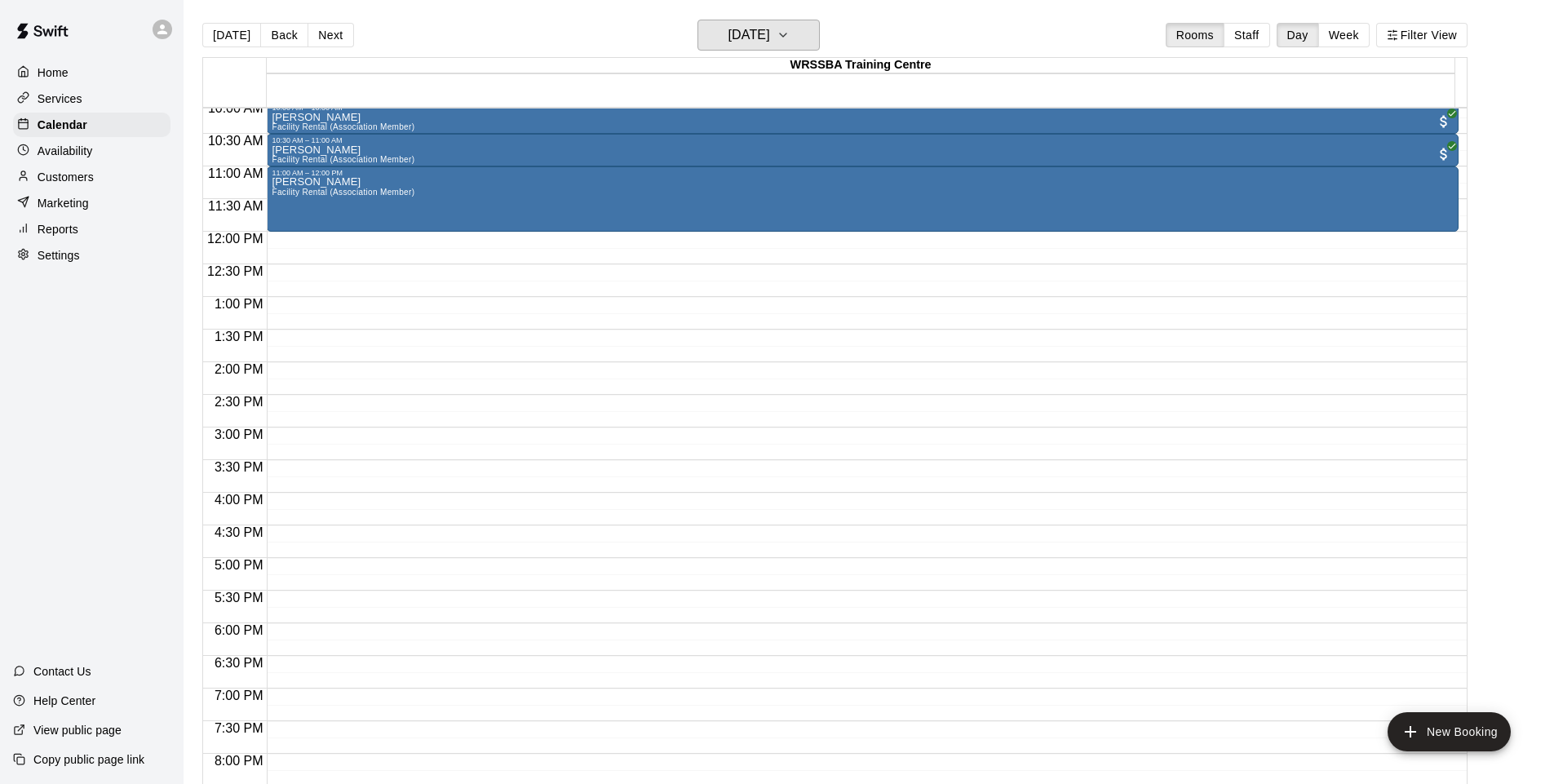
click at [790, 29] on icon "button" at bounding box center [783, 35] width 13 height 20
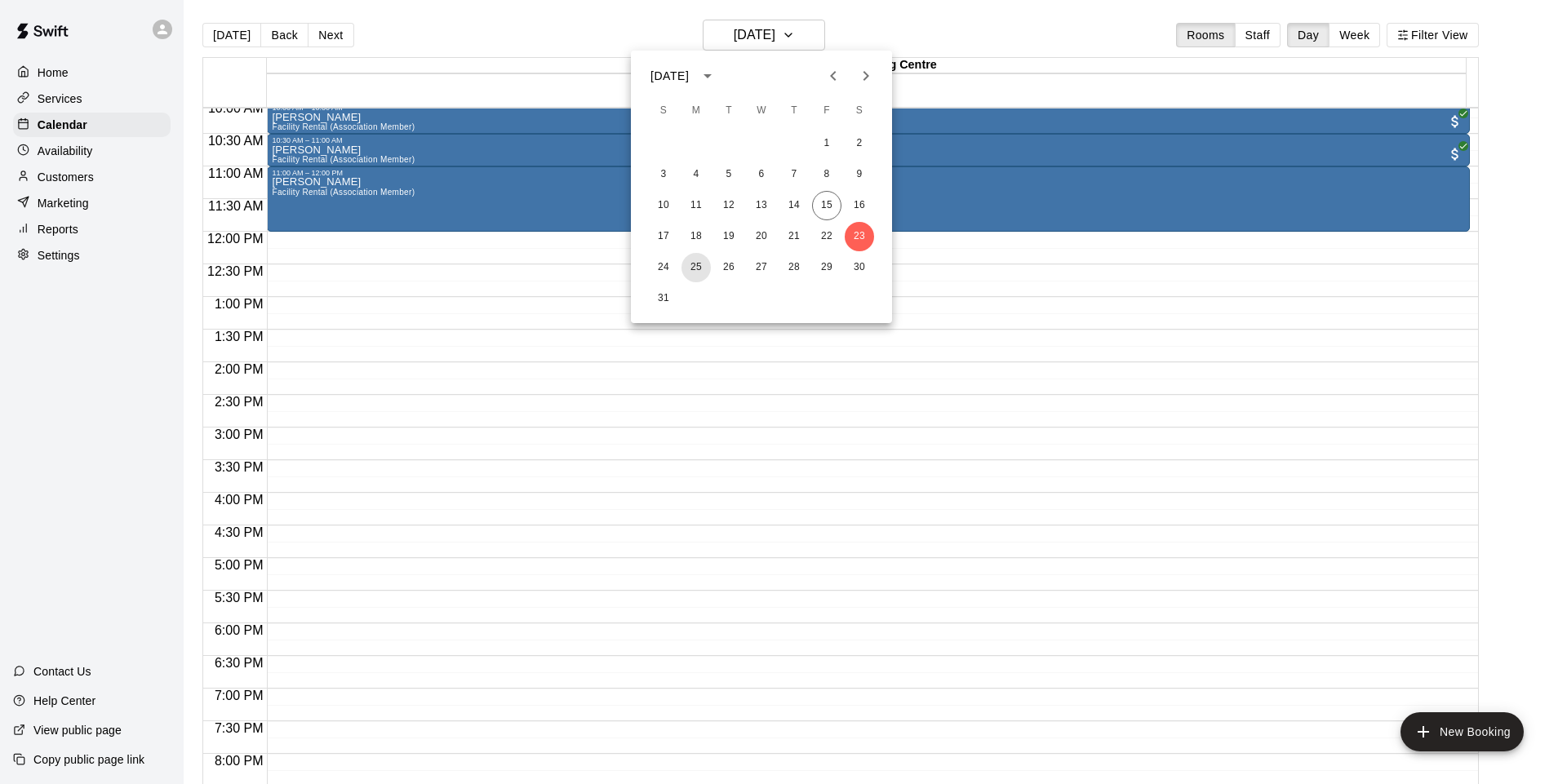
click at [690, 271] on button "25" at bounding box center [696, 267] width 29 height 29
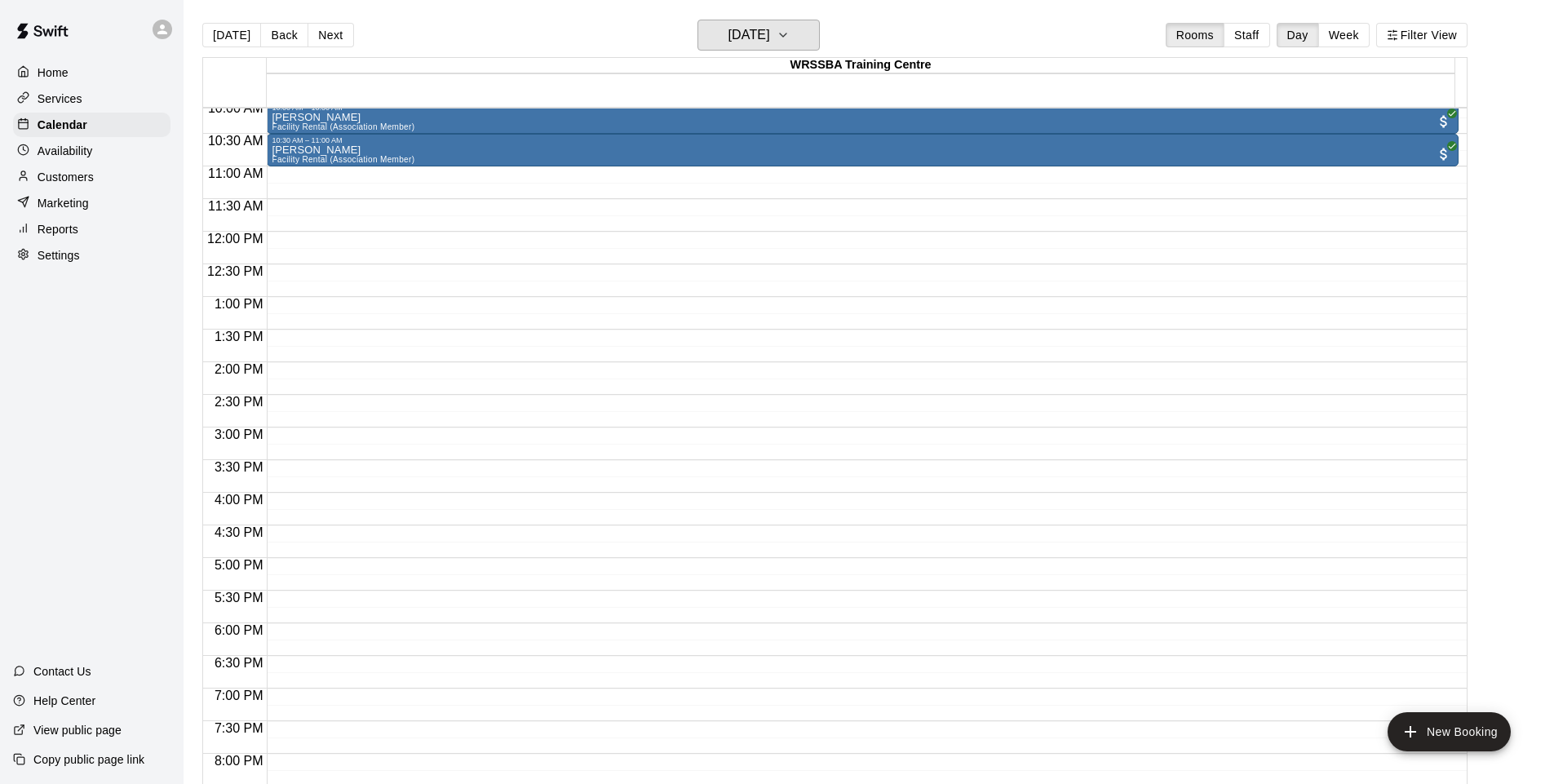
click at [745, 31] on h6 "[DATE]" at bounding box center [749, 35] width 42 height 23
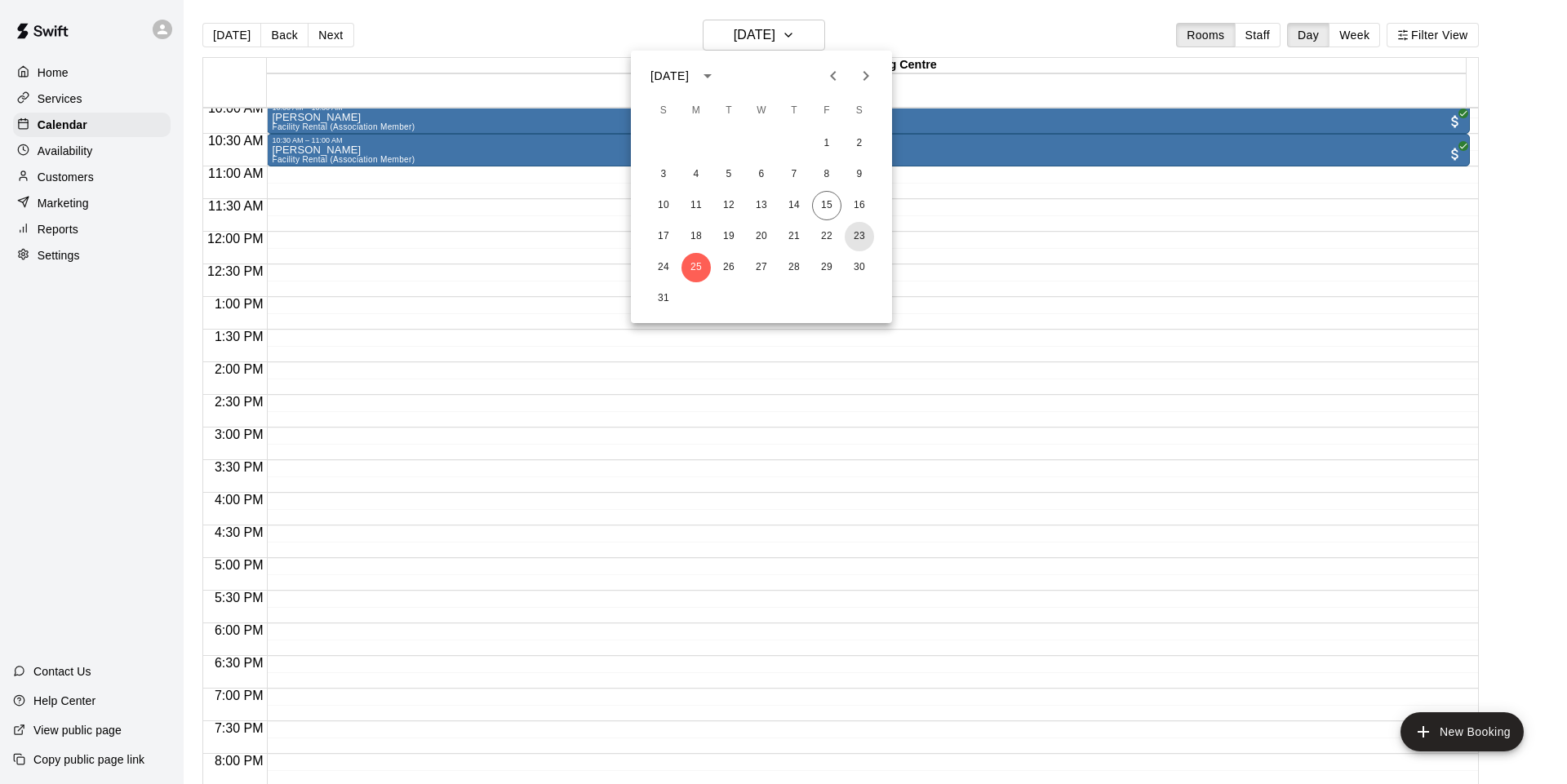
click at [857, 231] on button "23" at bounding box center [859, 236] width 29 height 29
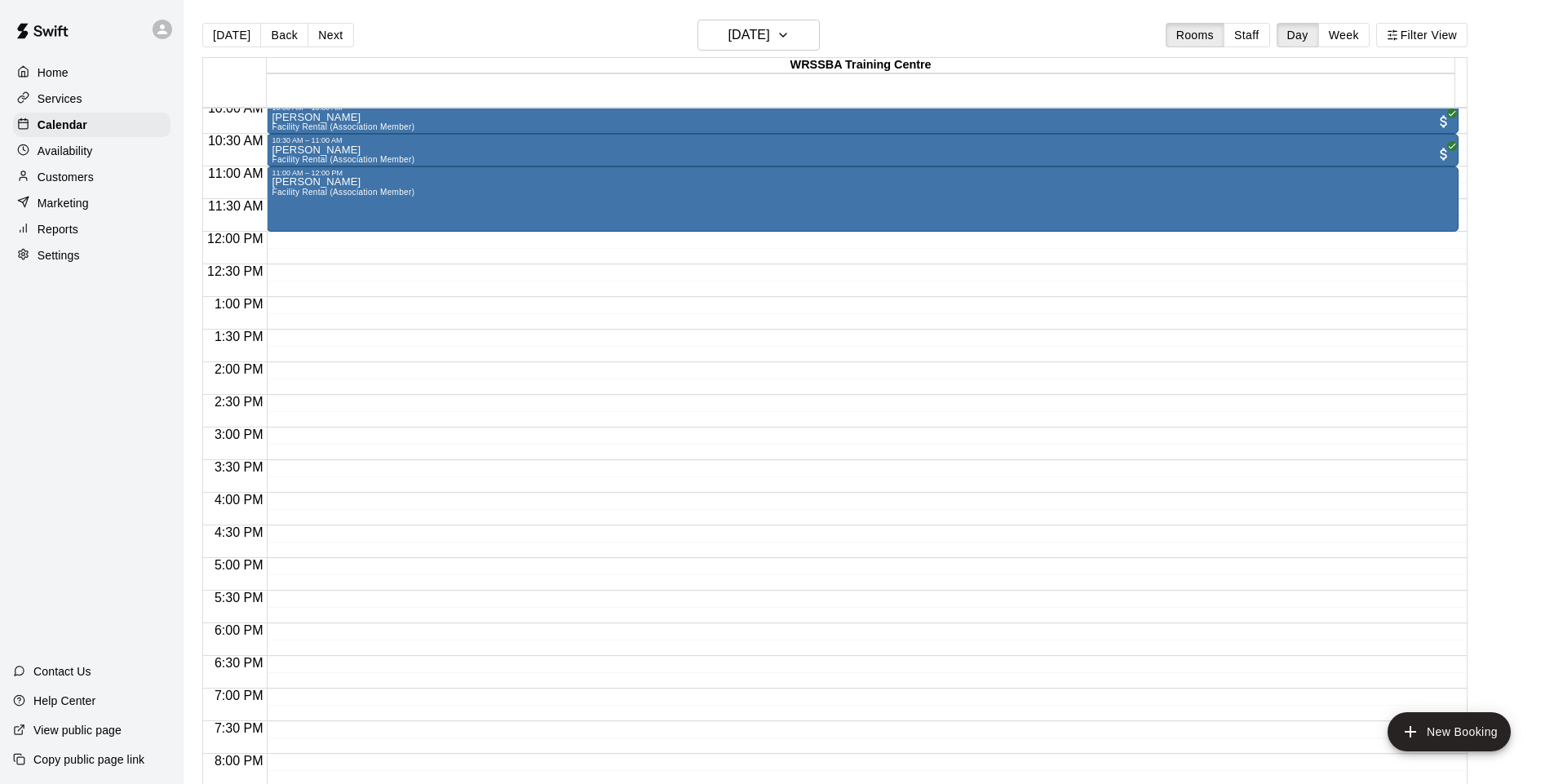
click at [772, 216] on div "[PERSON_NAME] Facility Rental (Association Member)" at bounding box center [862, 569] width 1182 height 784
click at [282, 198] on icon "edit" at bounding box center [287, 196] width 20 height 20
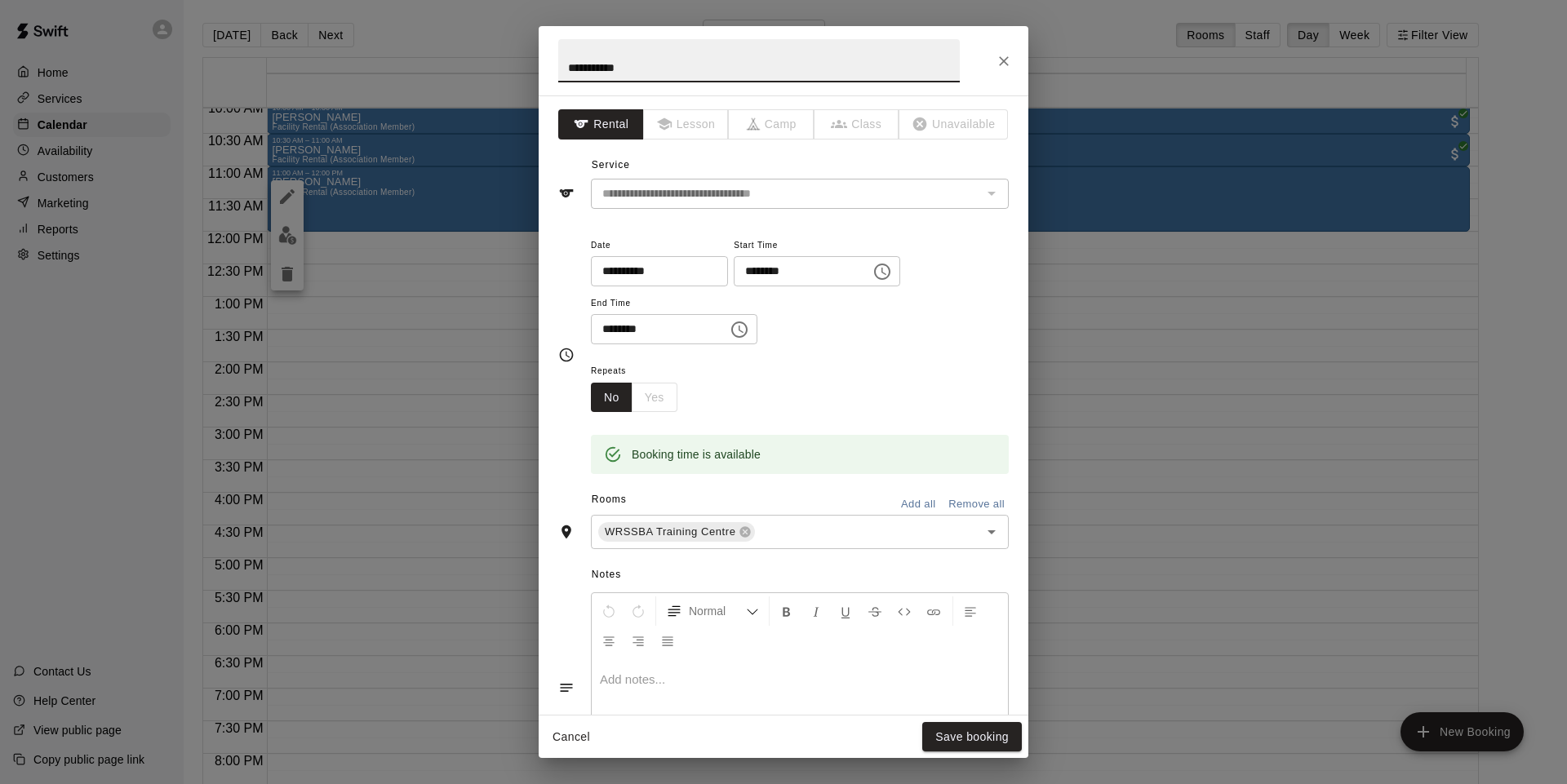
click at [675, 320] on input "********" at bounding box center [653, 329] width 126 height 30
click at [633, 333] on input "********" at bounding box center [653, 329] width 126 height 30
type input "********"
click at [963, 730] on button "Save booking" at bounding box center [971, 737] width 99 height 30
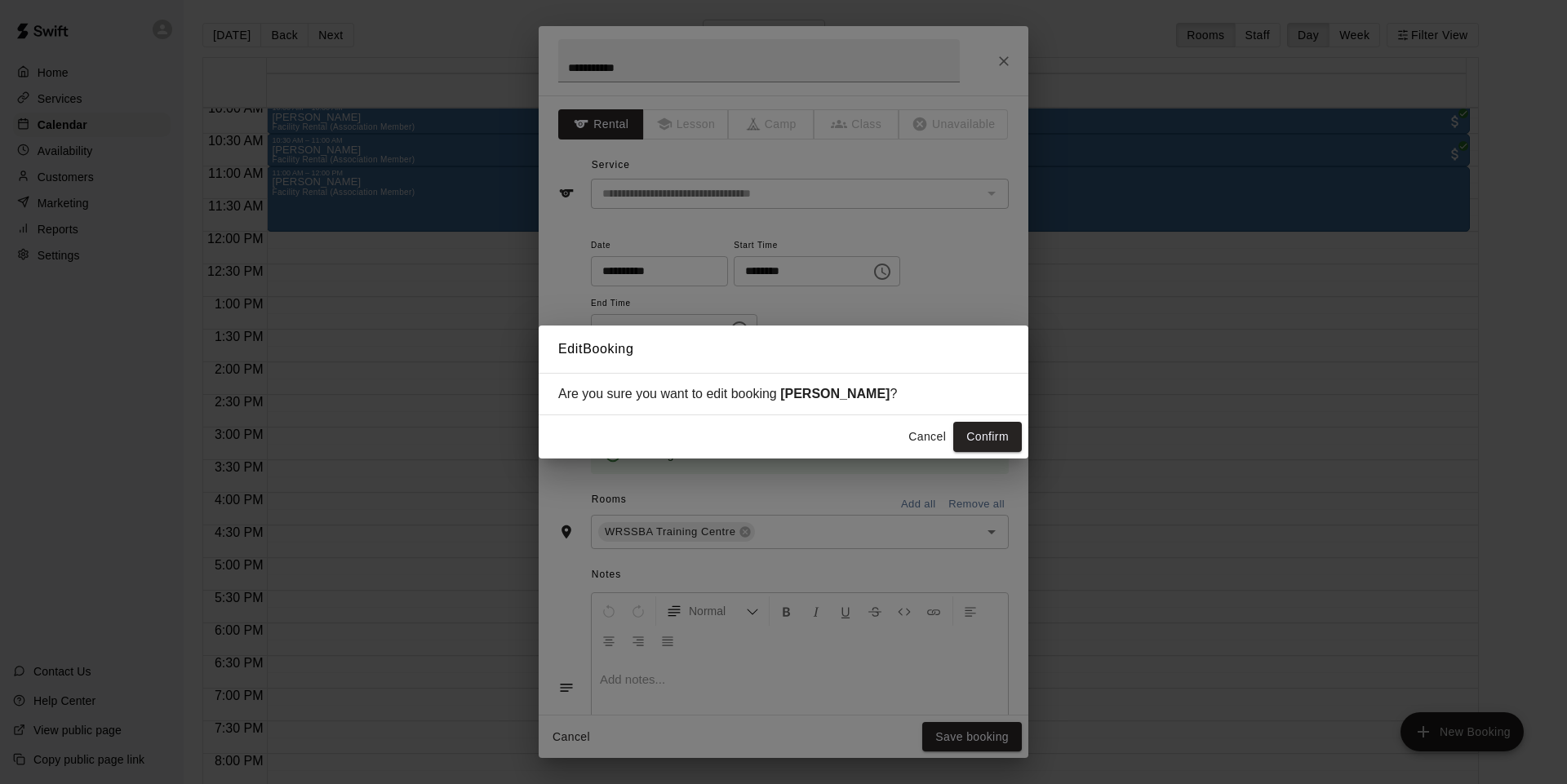
click at [967, 431] on button "Confirm" at bounding box center [987, 437] width 69 height 30
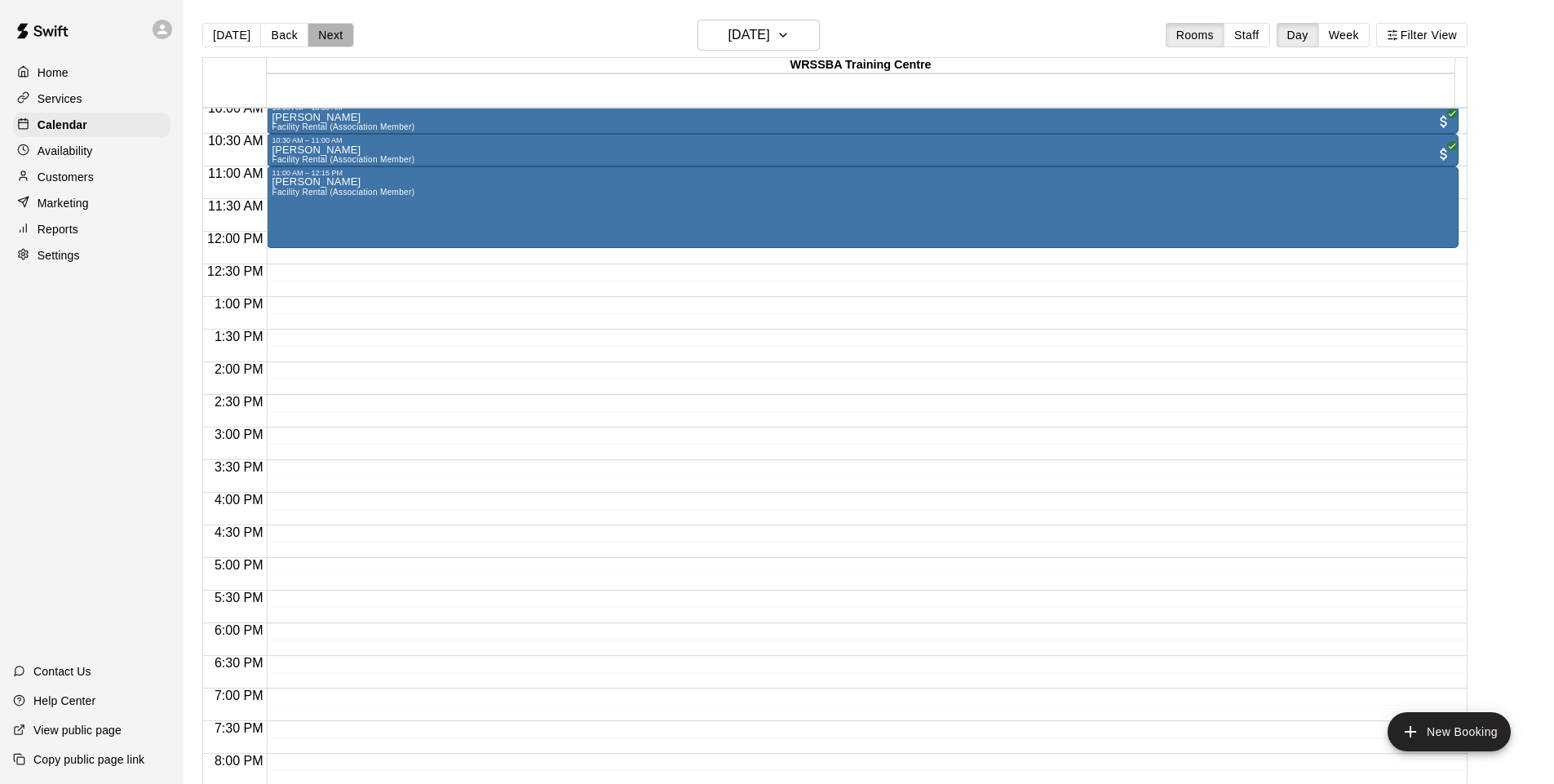
click at [336, 41] on button "Next" at bounding box center [330, 35] width 45 height 25
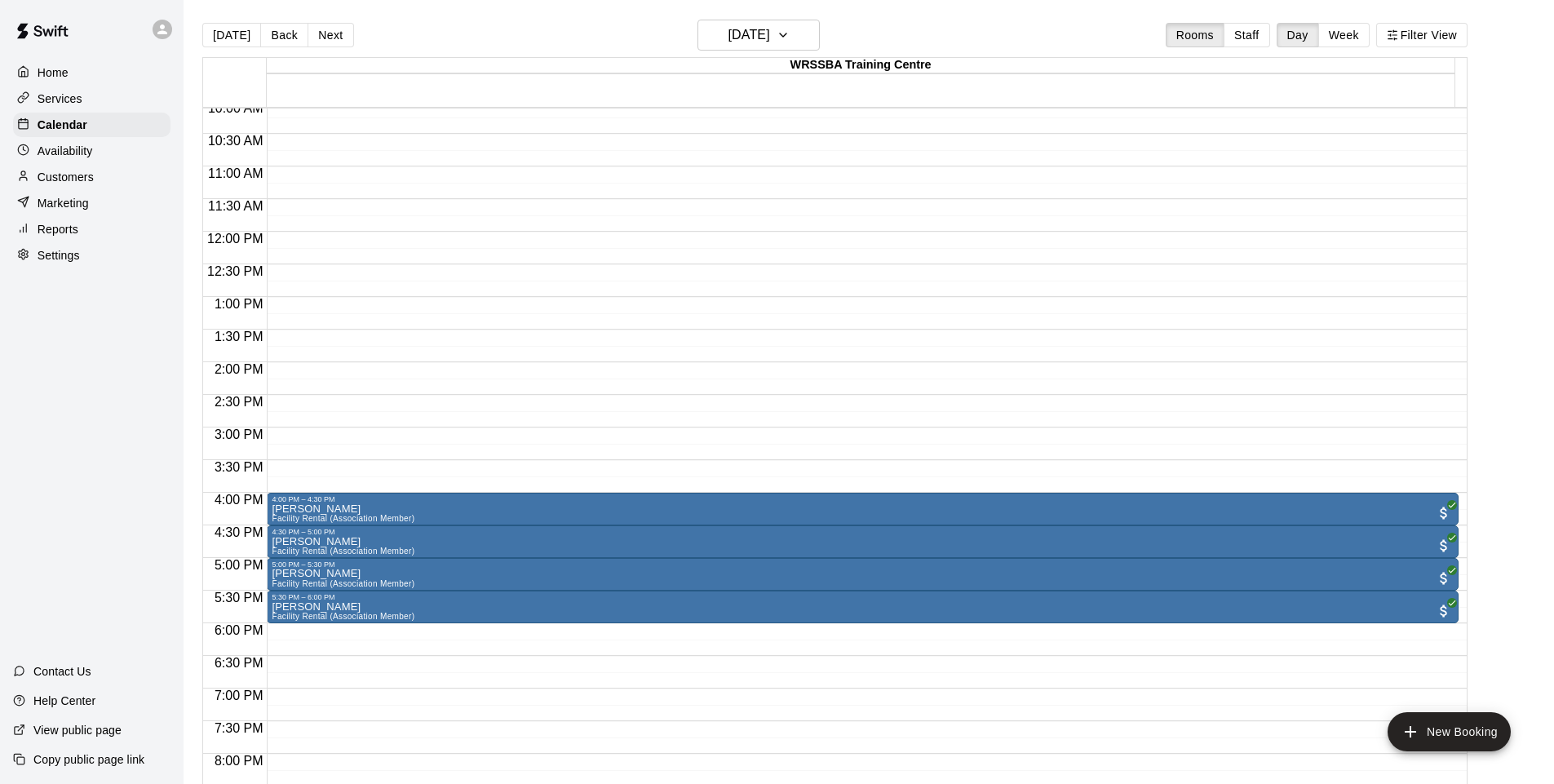
click at [336, 41] on button "Next" at bounding box center [330, 35] width 45 height 25
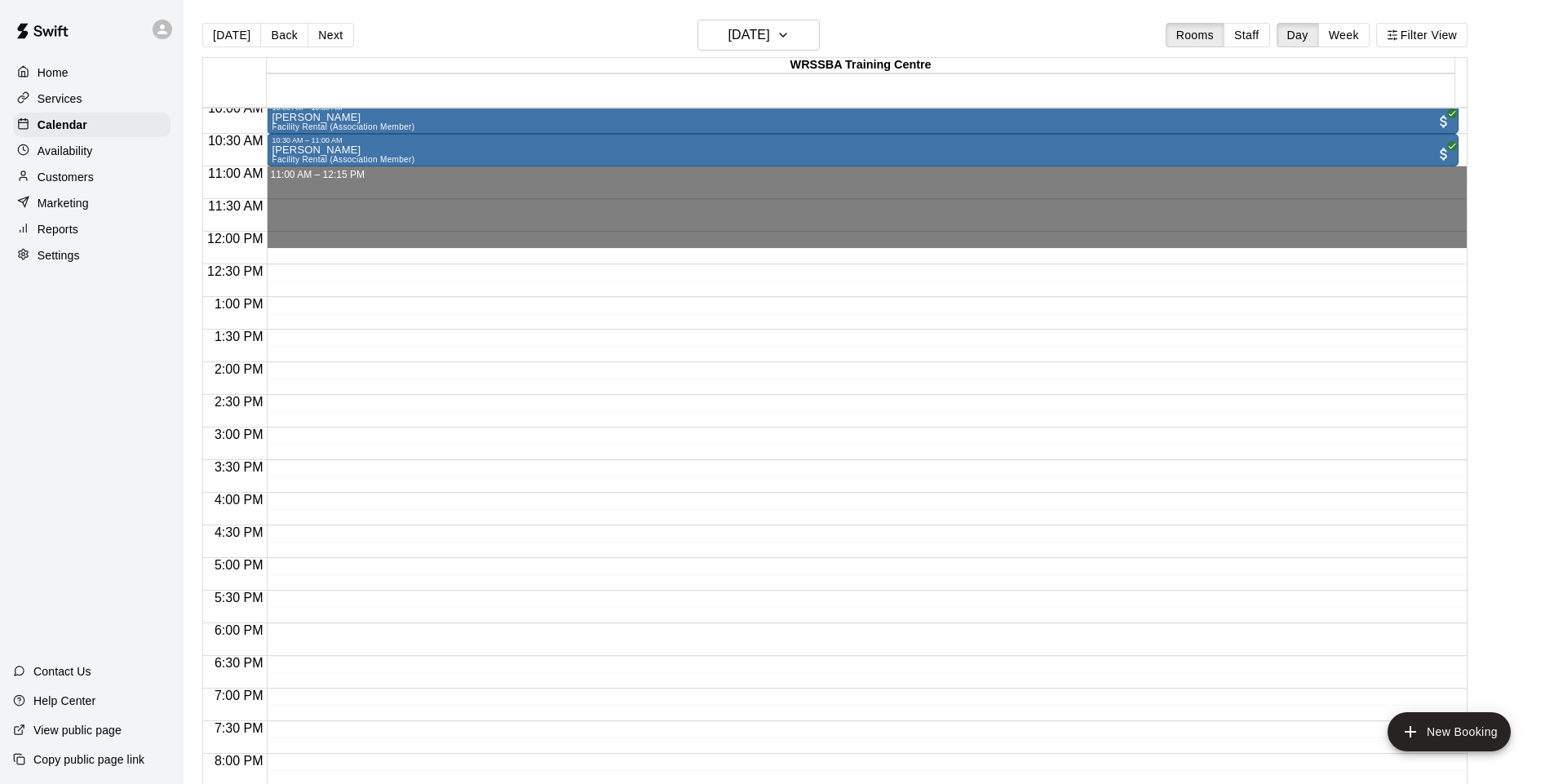
drag, startPoint x: 369, startPoint y: 176, endPoint x: 369, endPoint y: 238, distance: 62.0
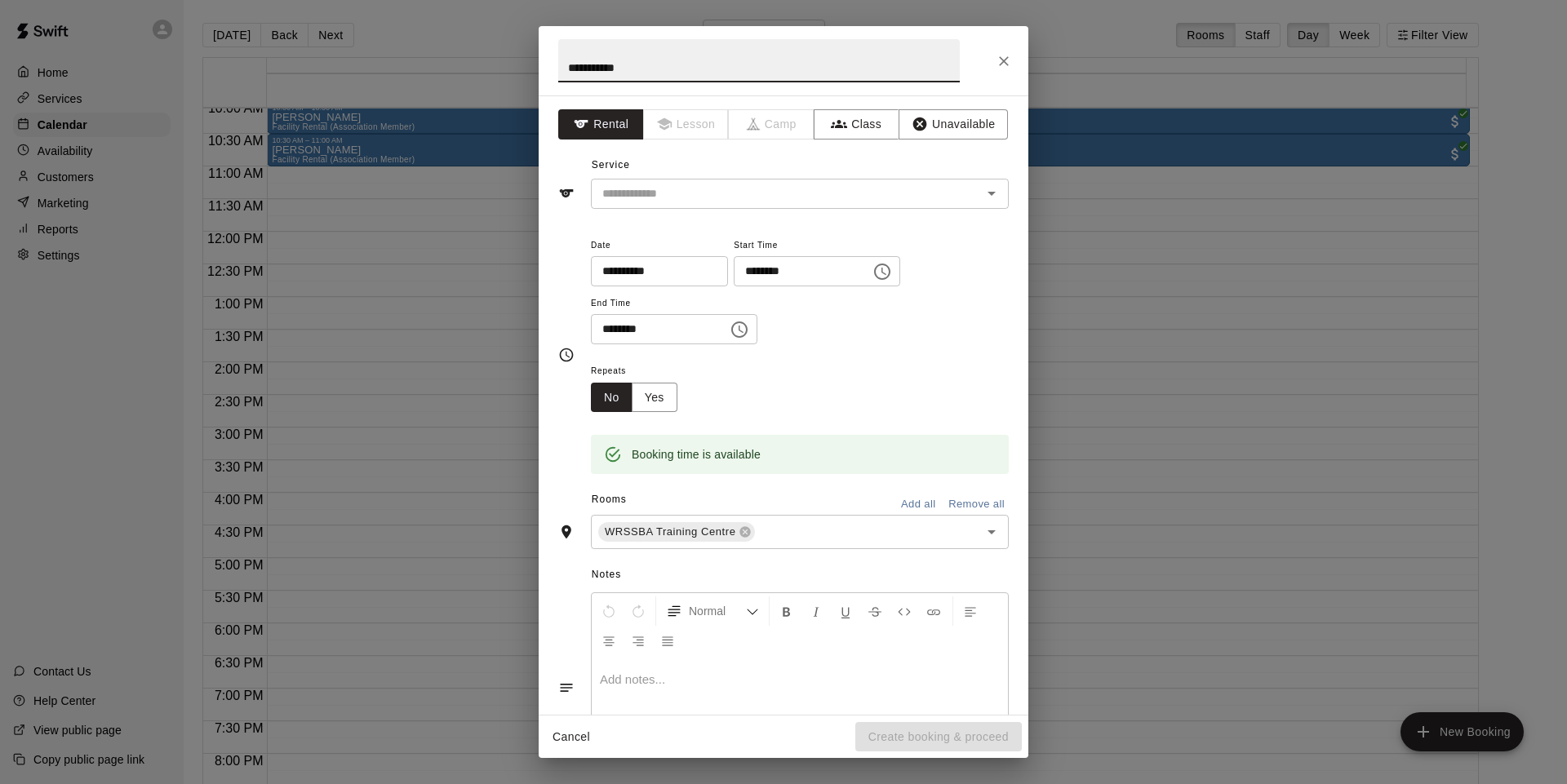
type input "**********"
drag, startPoint x: 703, startPoint y: 211, endPoint x: 714, endPoint y: 200, distance: 15.6
click at [704, 210] on div "**********" at bounding box center [784, 405] width 490 height 619
click at [714, 199] on input "text" at bounding box center [775, 194] width 360 height 21
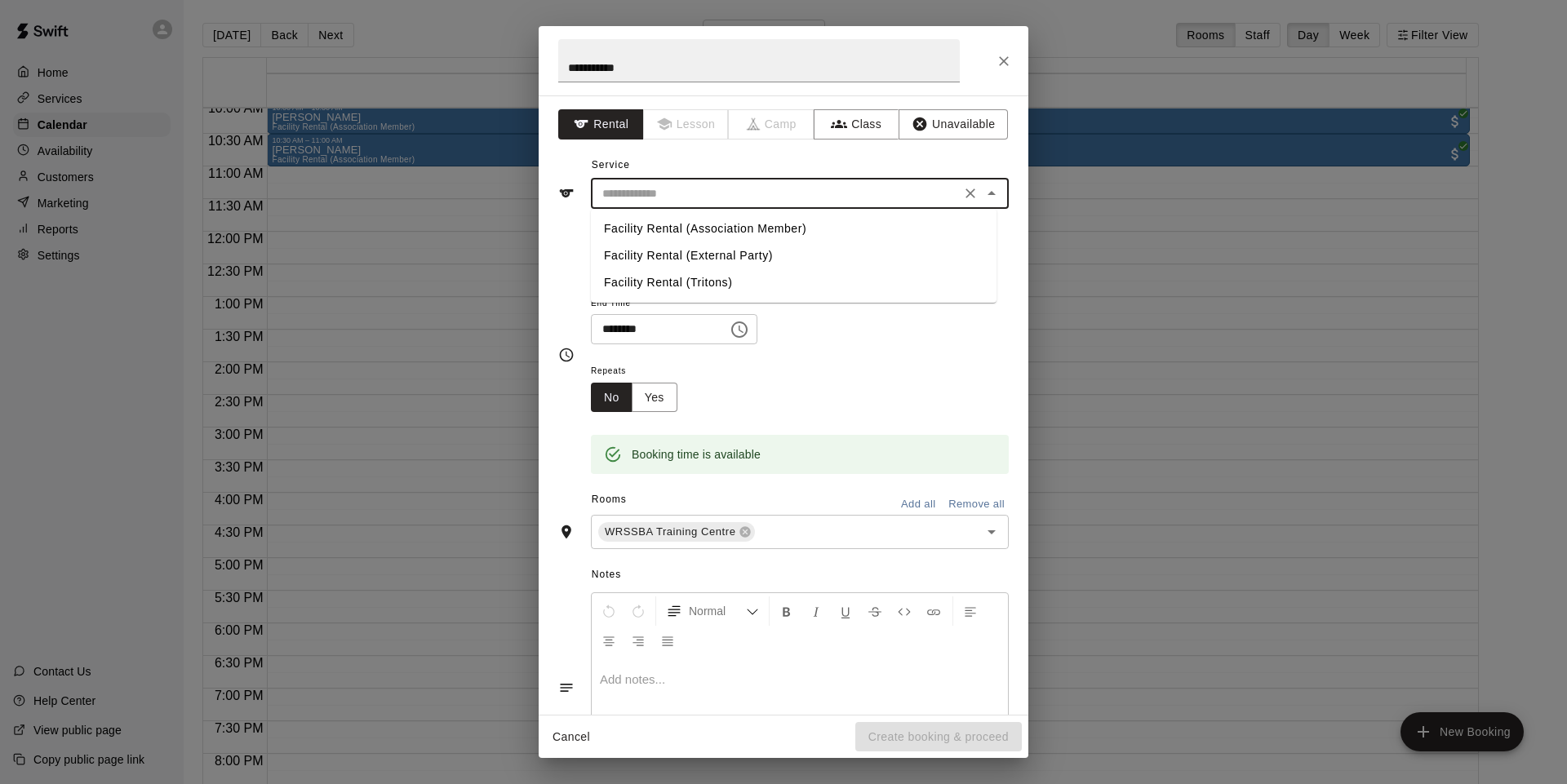
click at [716, 231] on li "Facility Rental (Association Member)" at bounding box center [794, 228] width 406 height 27
type input "**********"
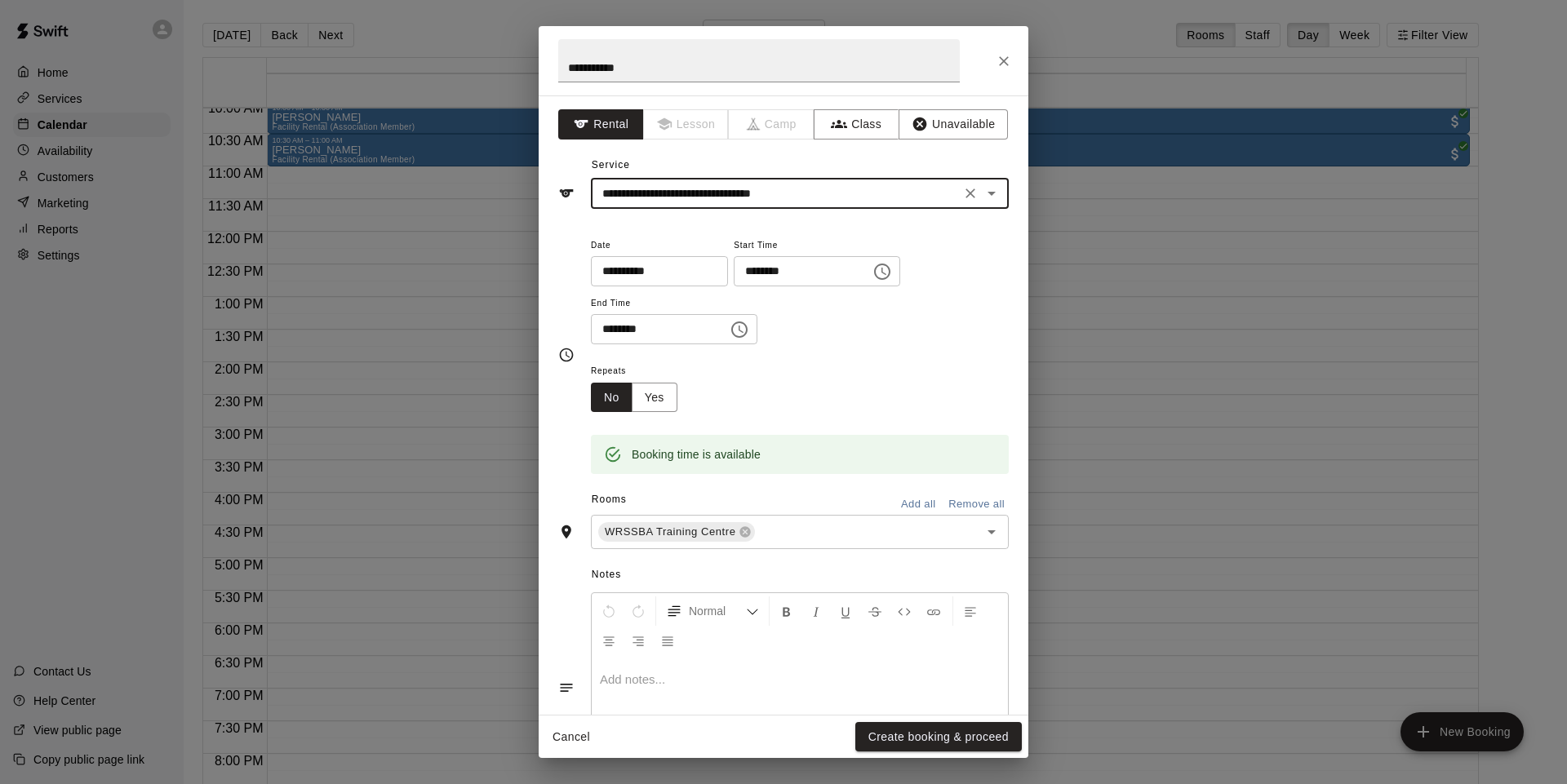
click at [946, 733] on button "Create booking & proceed" at bounding box center [938, 737] width 166 height 30
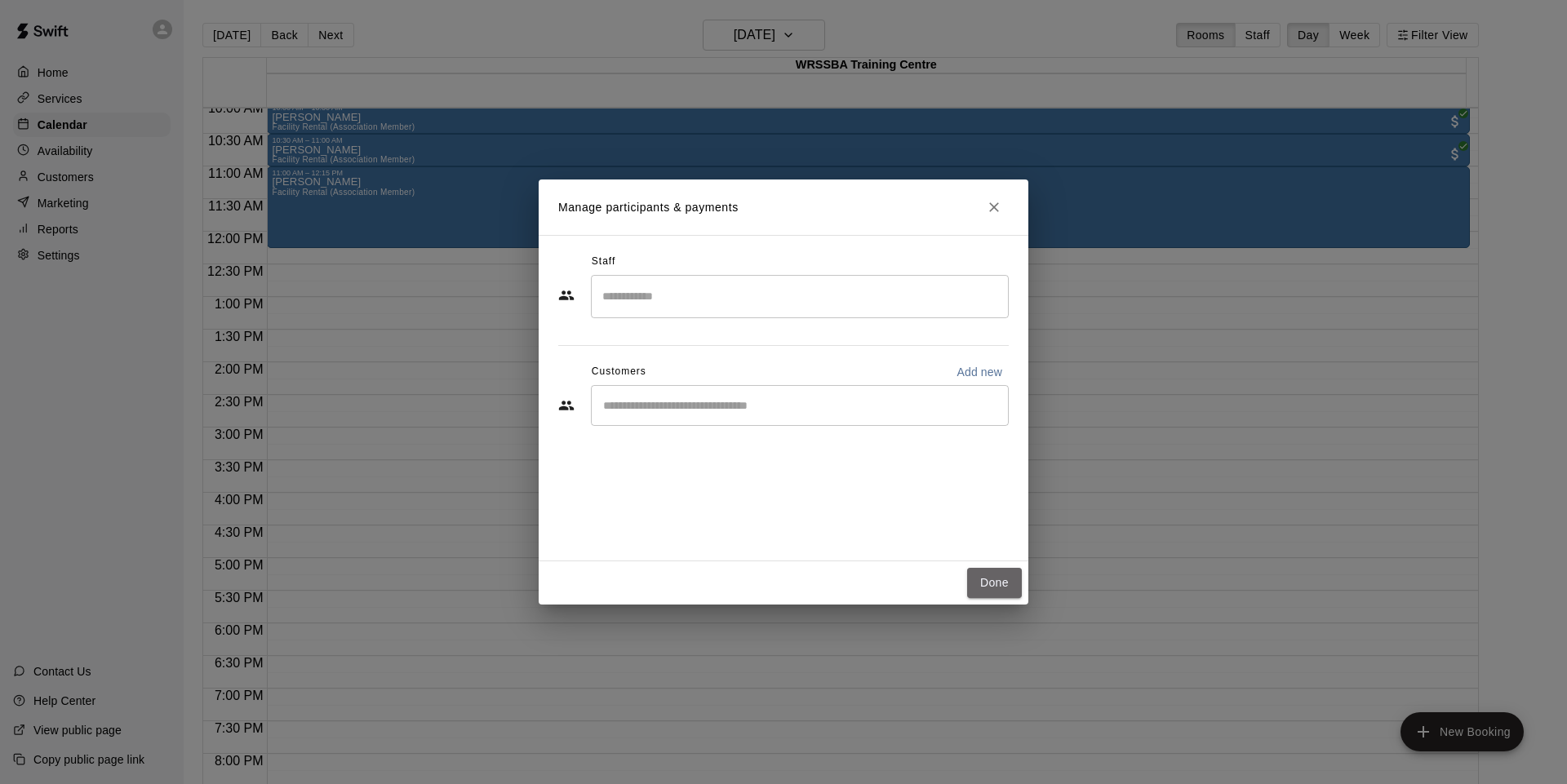
click at [1008, 581] on button "Done" at bounding box center [994, 583] width 55 height 30
